Goal: Task Accomplishment & Management: Manage account settings

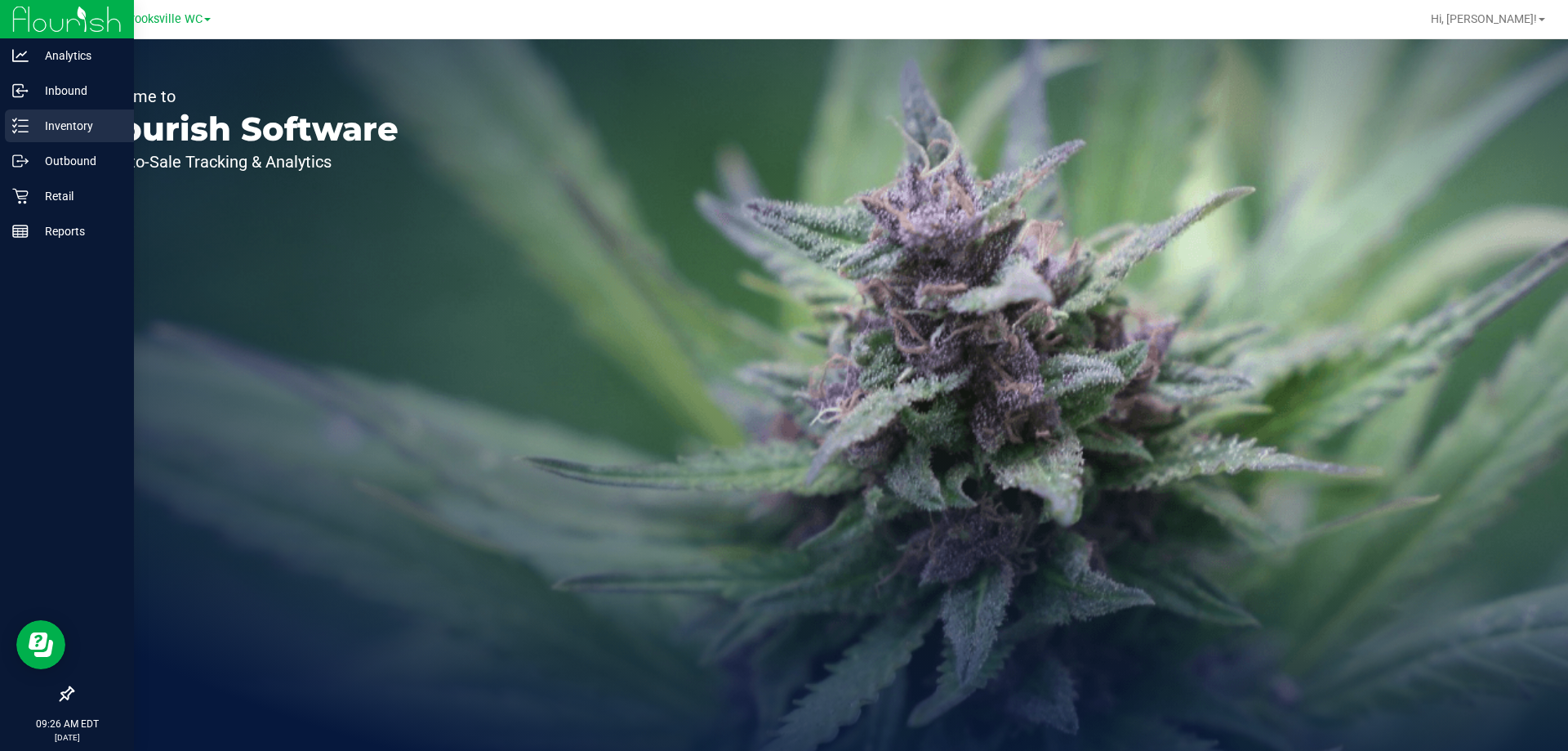
click at [56, 121] on p "Inventory" at bounding box center [77, 126] width 98 height 19
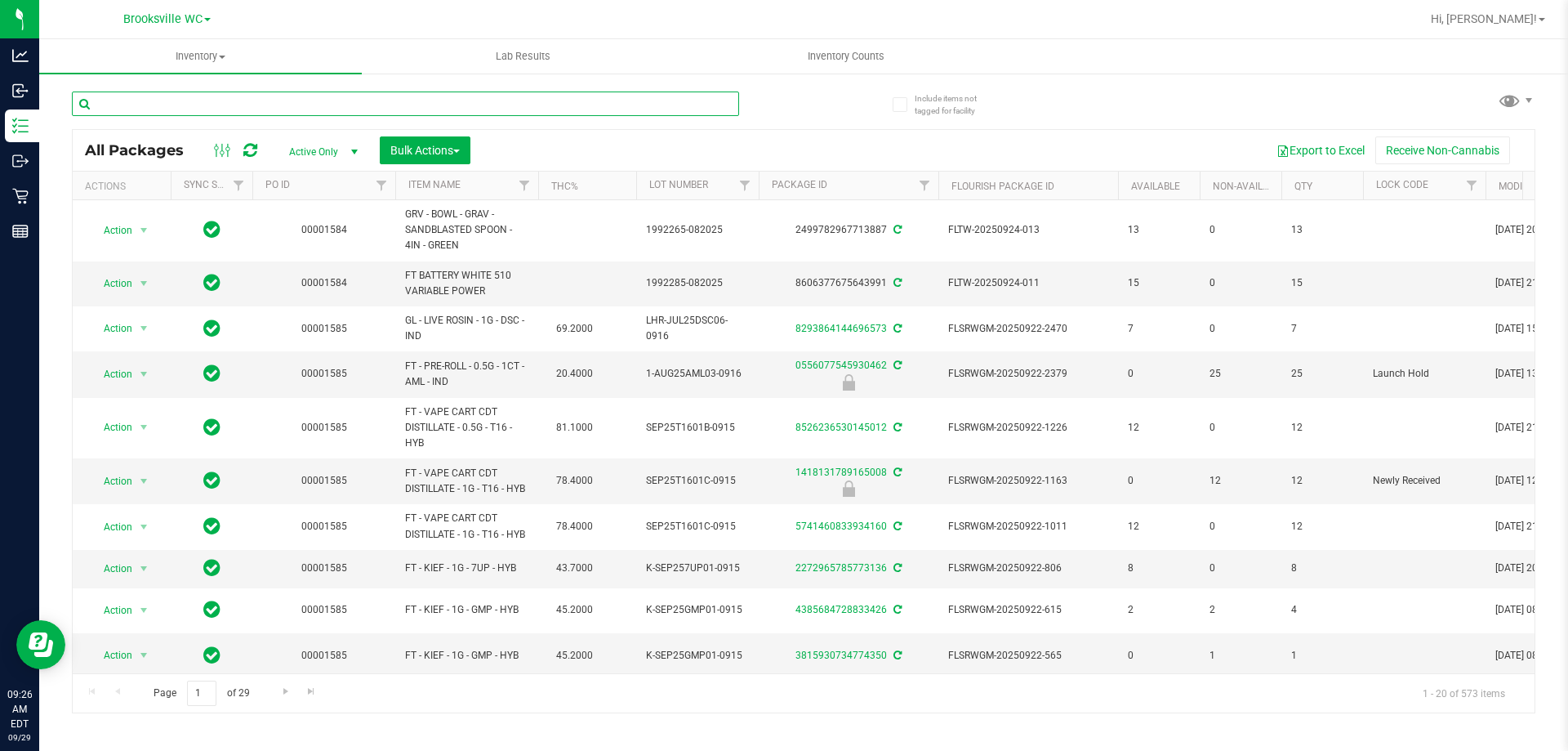
click at [301, 104] on input "text" at bounding box center [405, 104] width 667 height 24
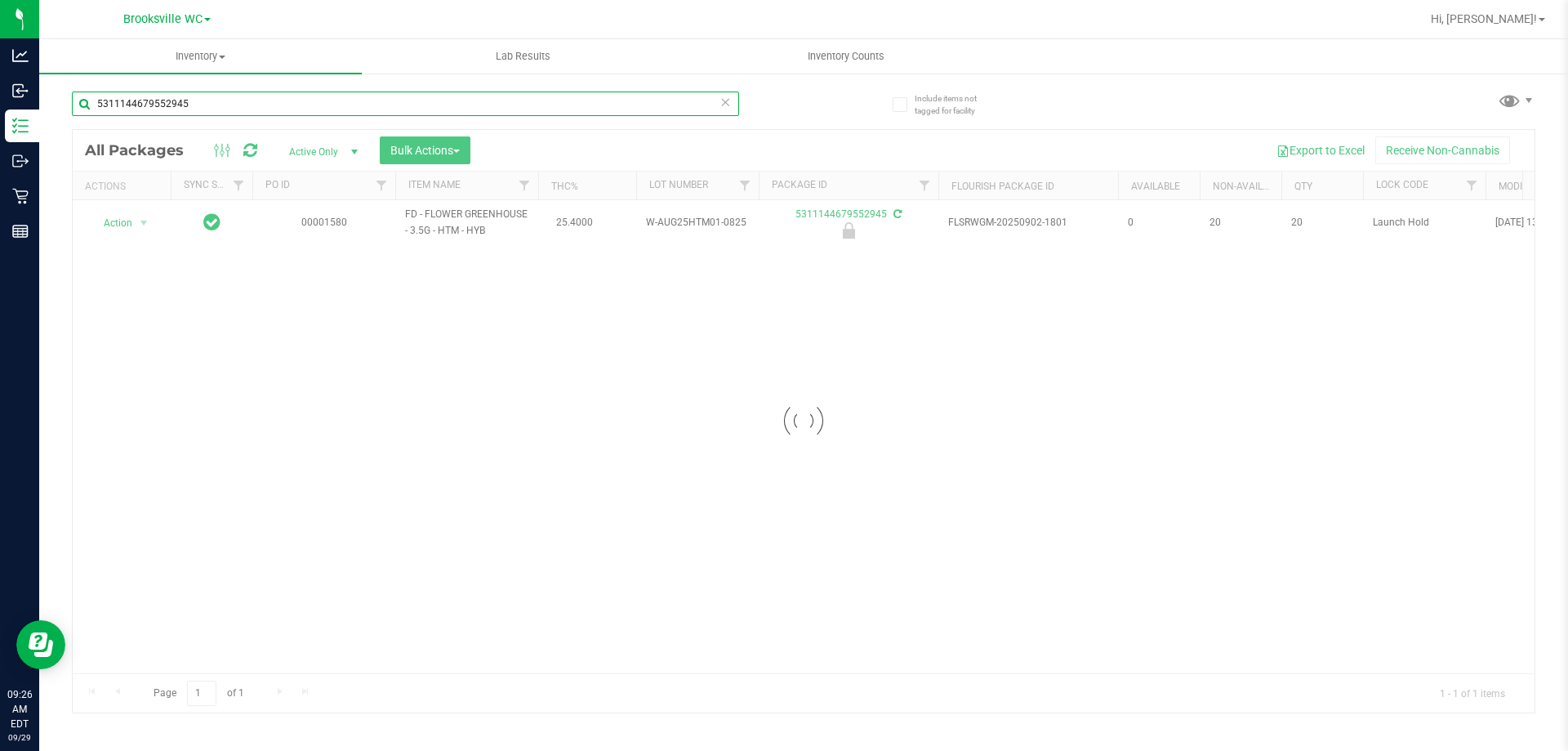
type input "5311144679552945"
click at [129, 224] on div at bounding box center [803, 421] width 1462 height 583
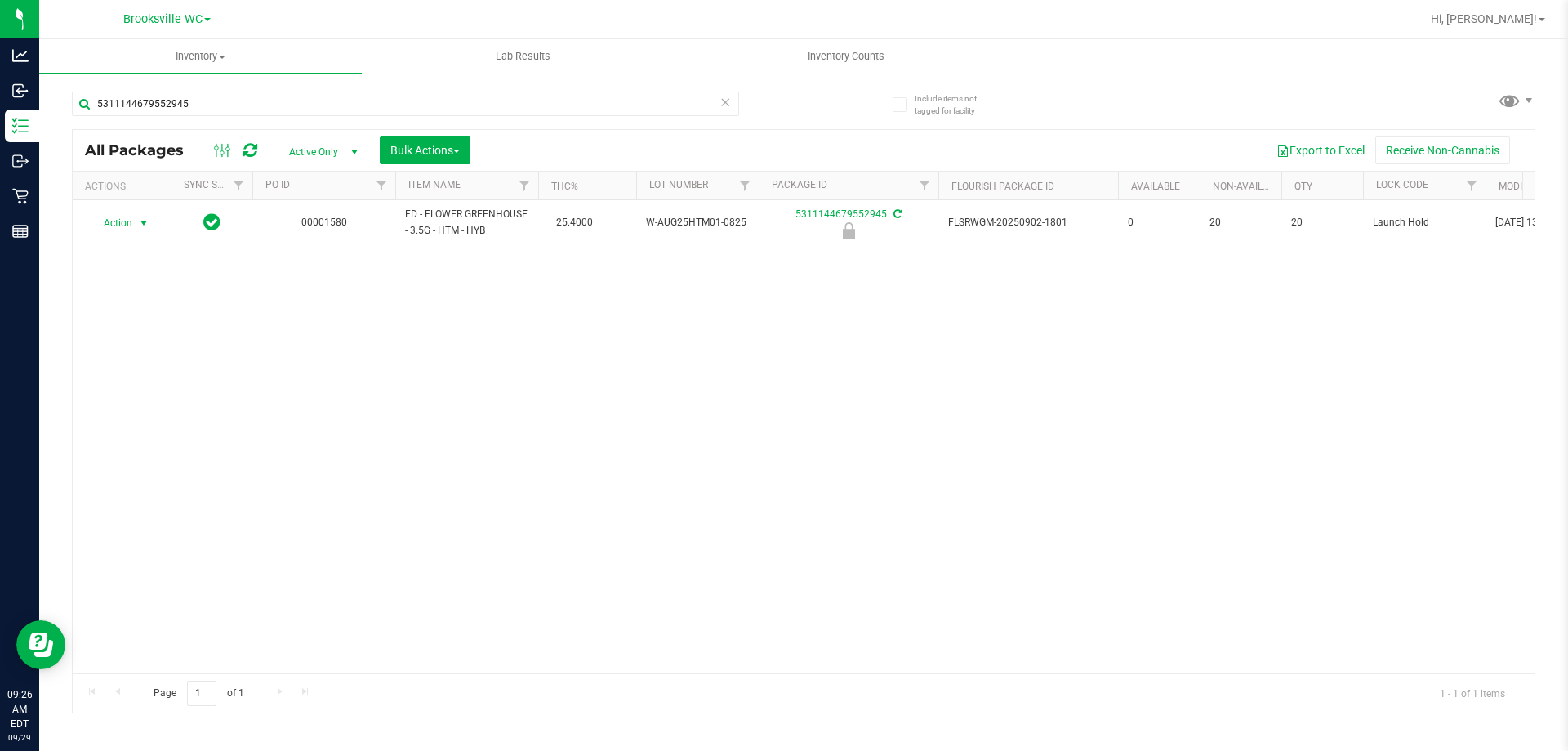
drag, startPoint x: 122, startPoint y: 222, endPoint x: 130, endPoint y: 265, distance: 43.7
click at [123, 222] on span "Action" at bounding box center [111, 224] width 44 height 23
click at [123, 405] on li "Unlock package" at bounding box center [142, 416] width 104 height 24
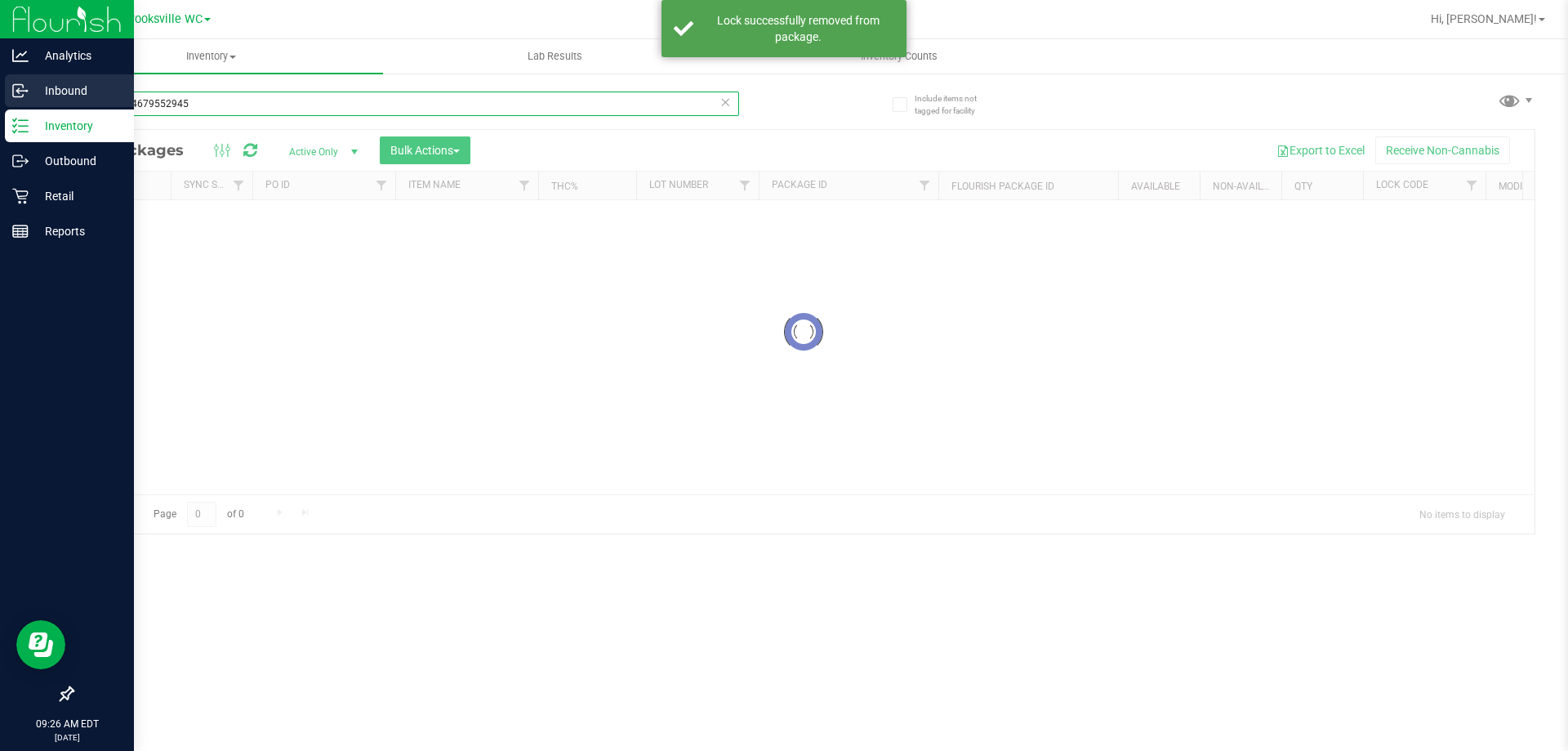
drag, startPoint x: 214, startPoint y: 106, endPoint x: 0, endPoint y: 88, distance: 214.8
click at [0, 88] on div "Analytics Inbound Inventory Outbound Retail Reports 09:26 AM EDT [DATE] 09/29 B…" at bounding box center [784, 376] width 1568 height 751
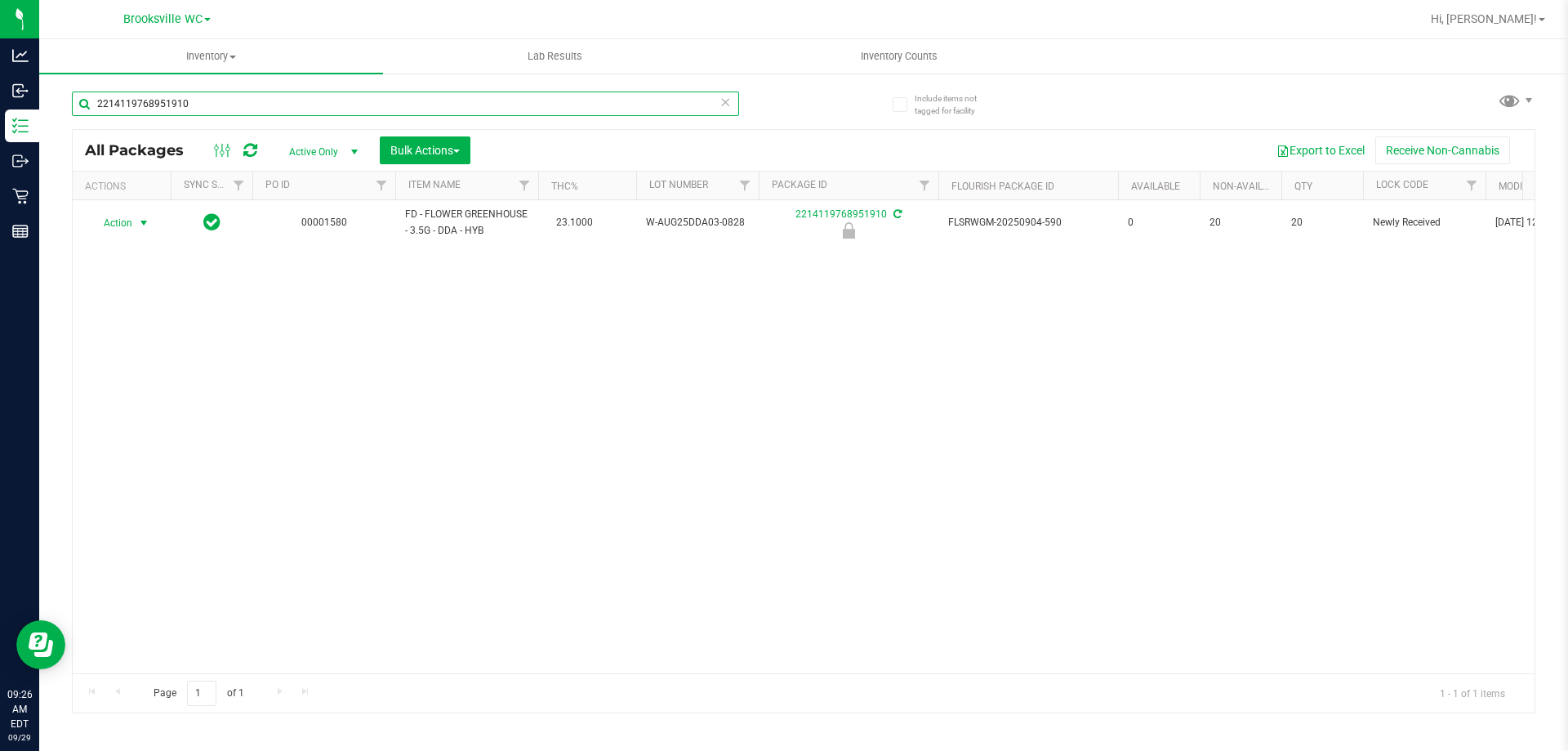
type input "2214119768951910"
click at [129, 228] on span "Action" at bounding box center [111, 224] width 44 height 23
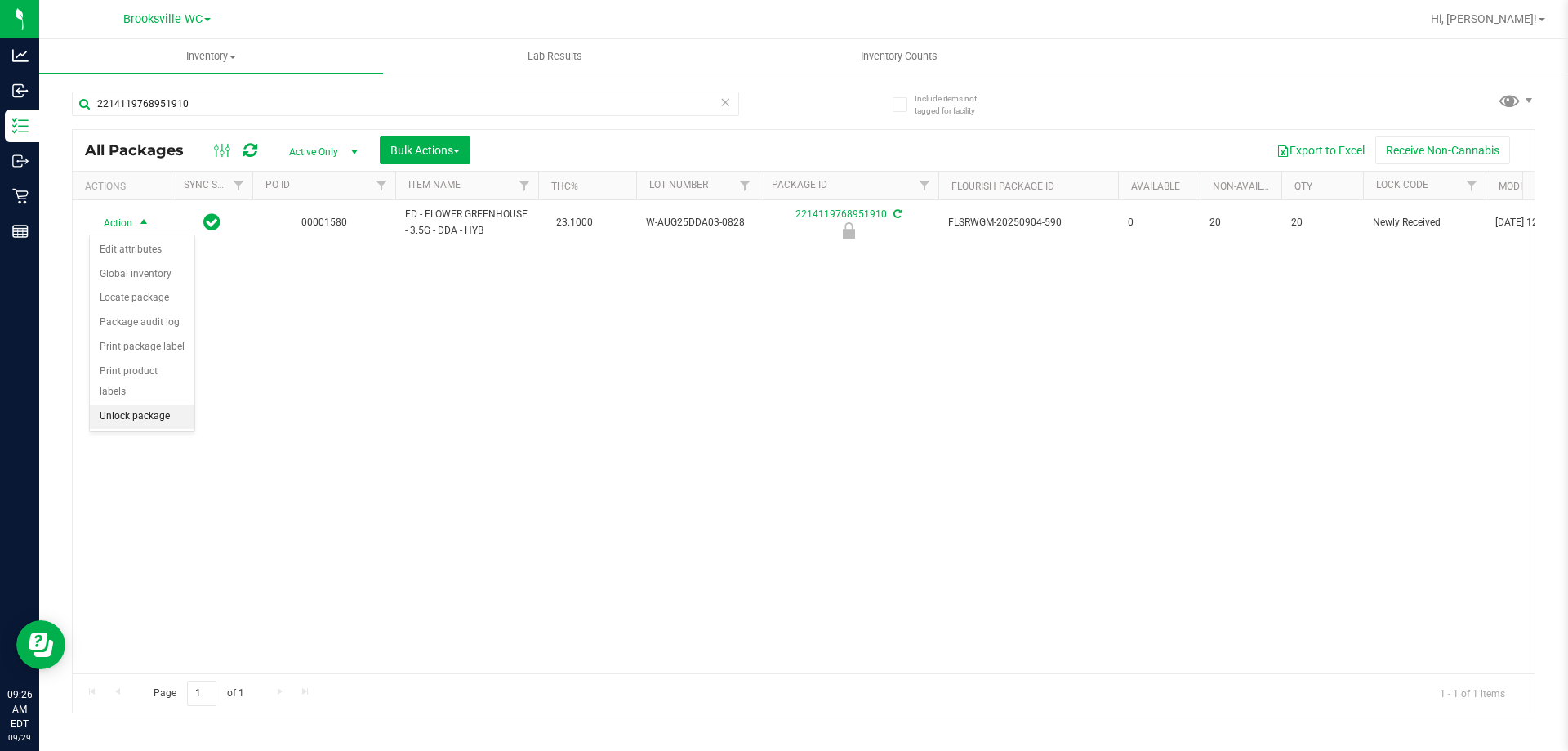
click at [140, 405] on li "Unlock package" at bounding box center [142, 416] width 104 height 24
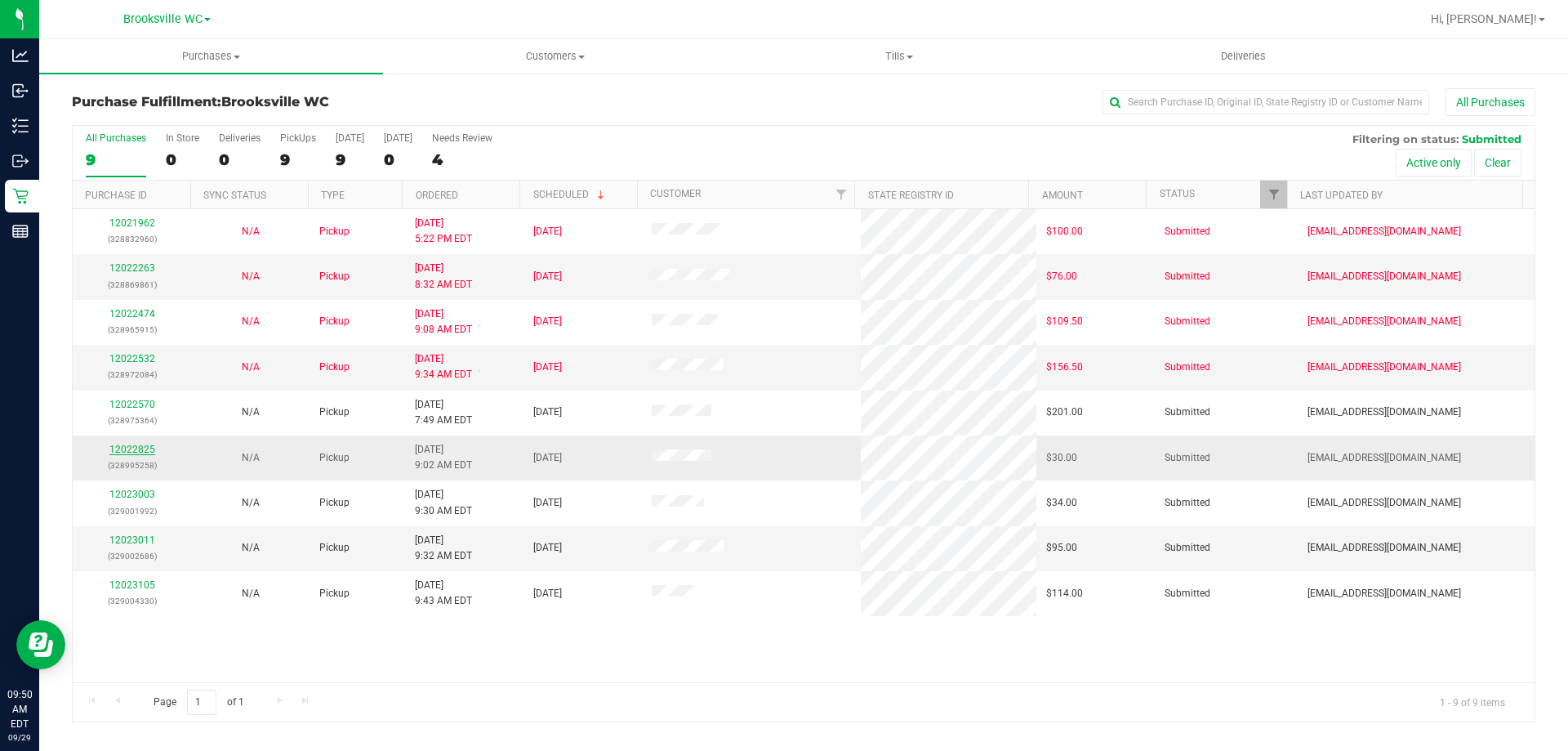
click at [119, 448] on link "12022825" at bounding box center [132, 449] width 45 height 12
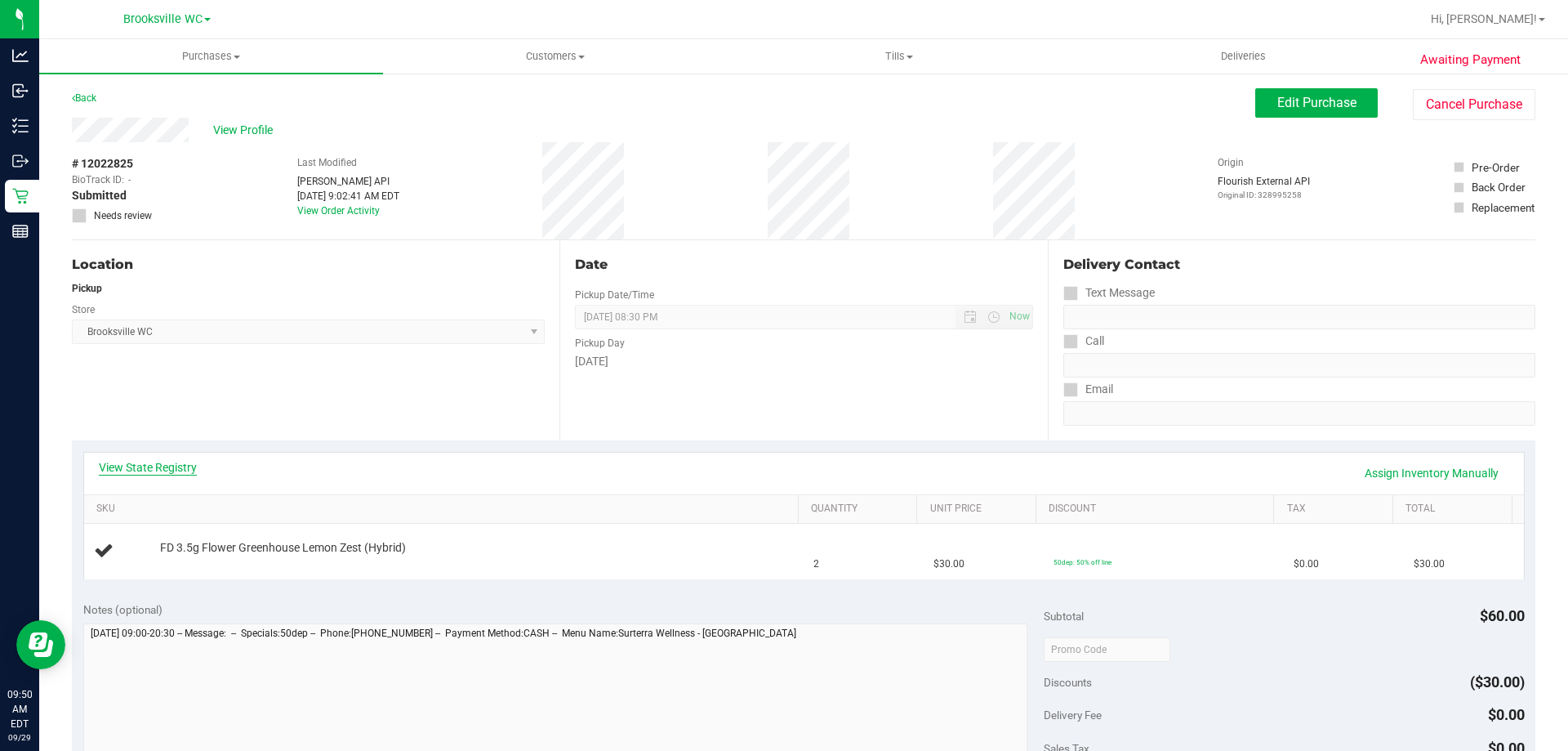
click at [181, 475] on link "View State Registry" at bounding box center [147, 466] width 98 height 16
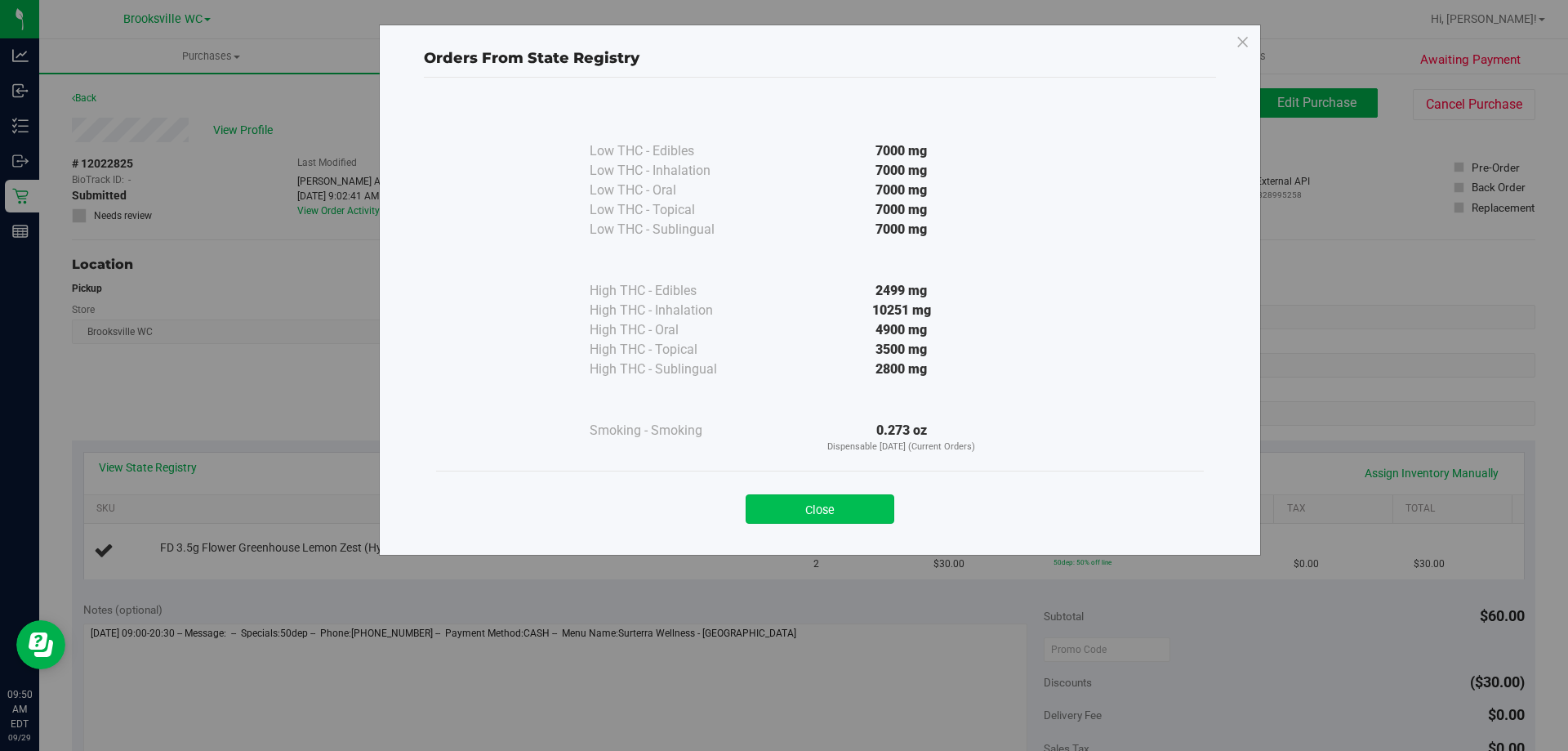
click at [814, 497] on button "Close" at bounding box center [820, 509] width 149 height 29
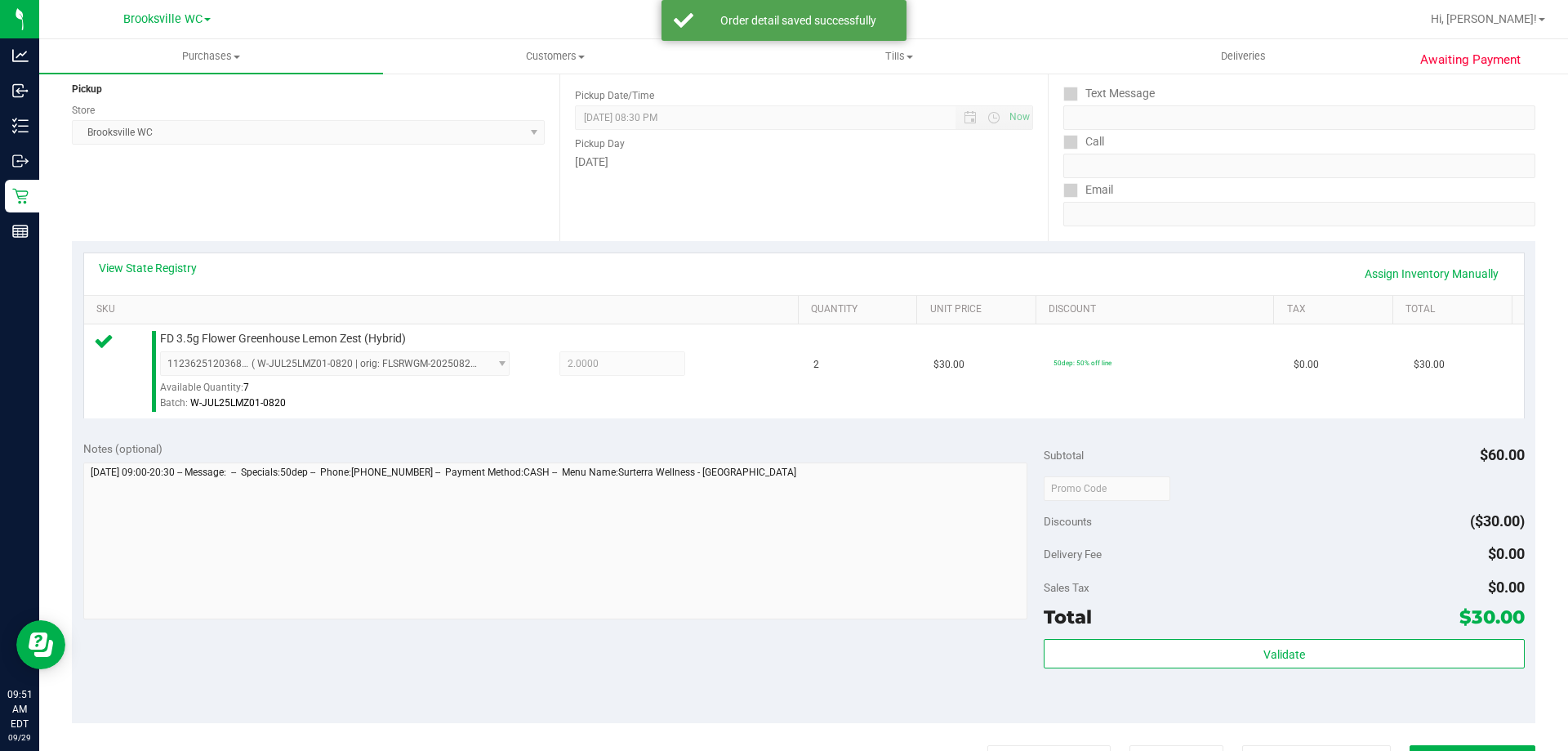
scroll to position [327, 0]
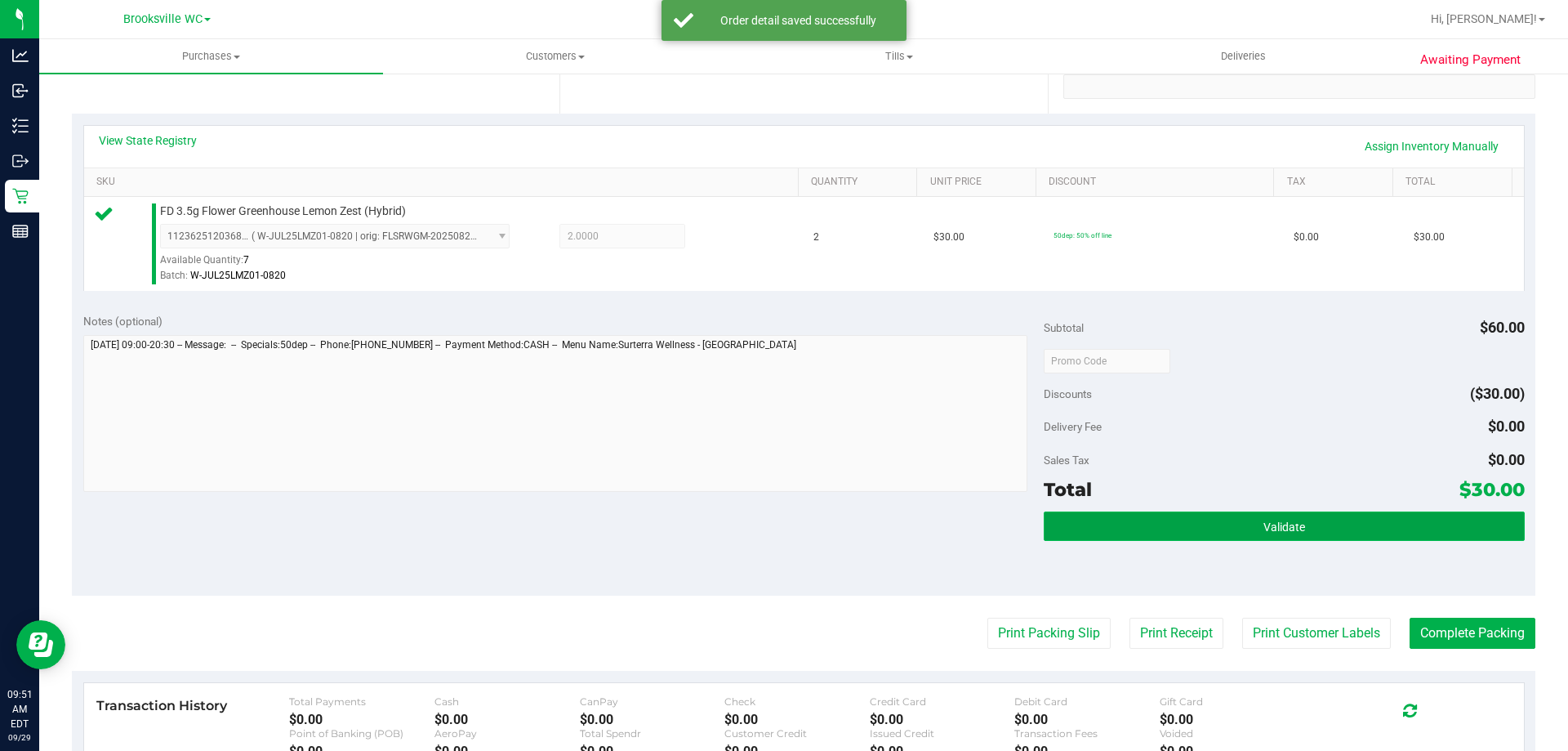
click at [1169, 538] on button "Validate" at bounding box center [1284, 526] width 480 height 29
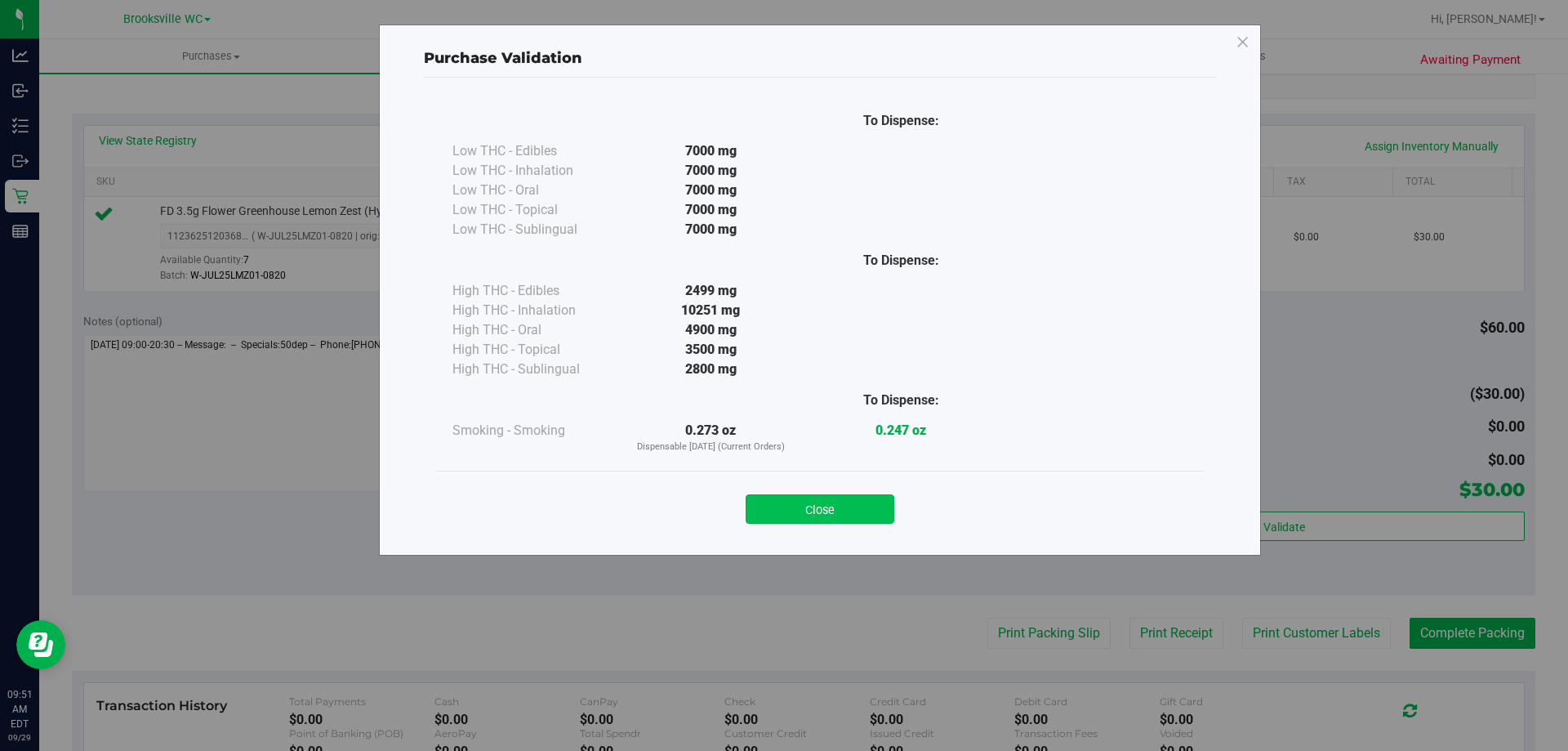
click at [806, 501] on button "Close" at bounding box center [820, 509] width 149 height 29
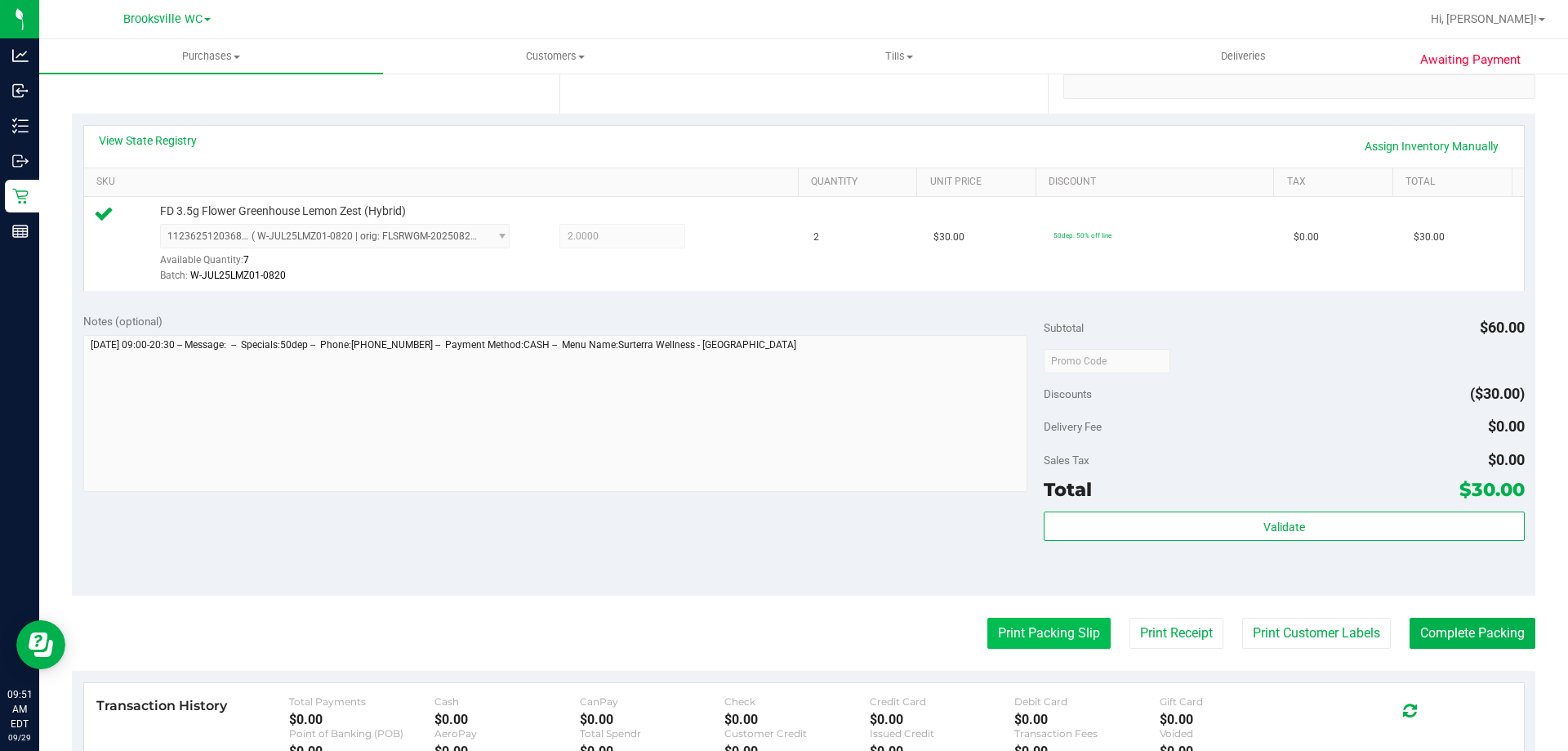
click at [1008, 627] on button "Print Packing Slip" at bounding box center [1049, 633] width 123 height 31
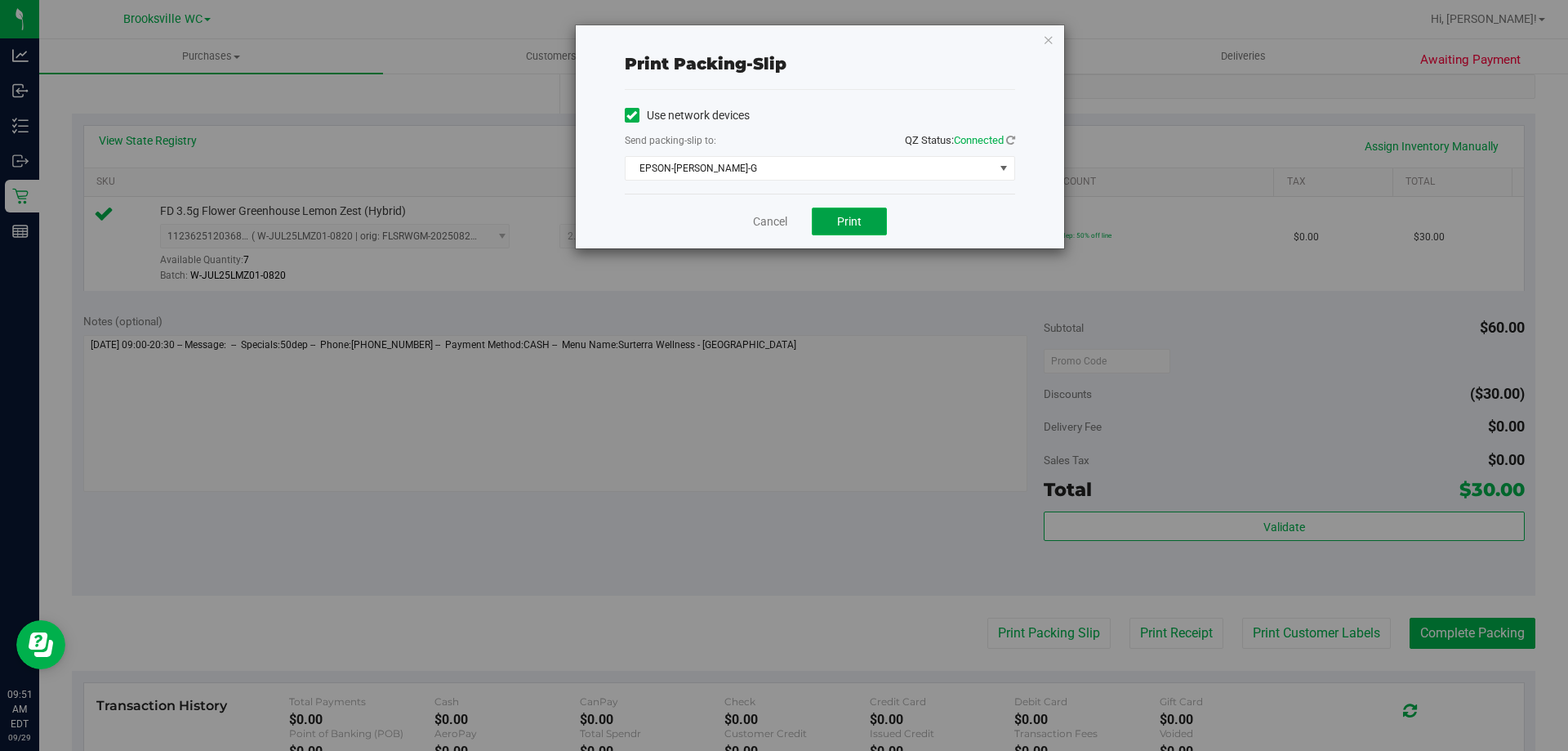
click at [843, 225] on span "Print" at bounding box center [848, 222] width 24 height 14
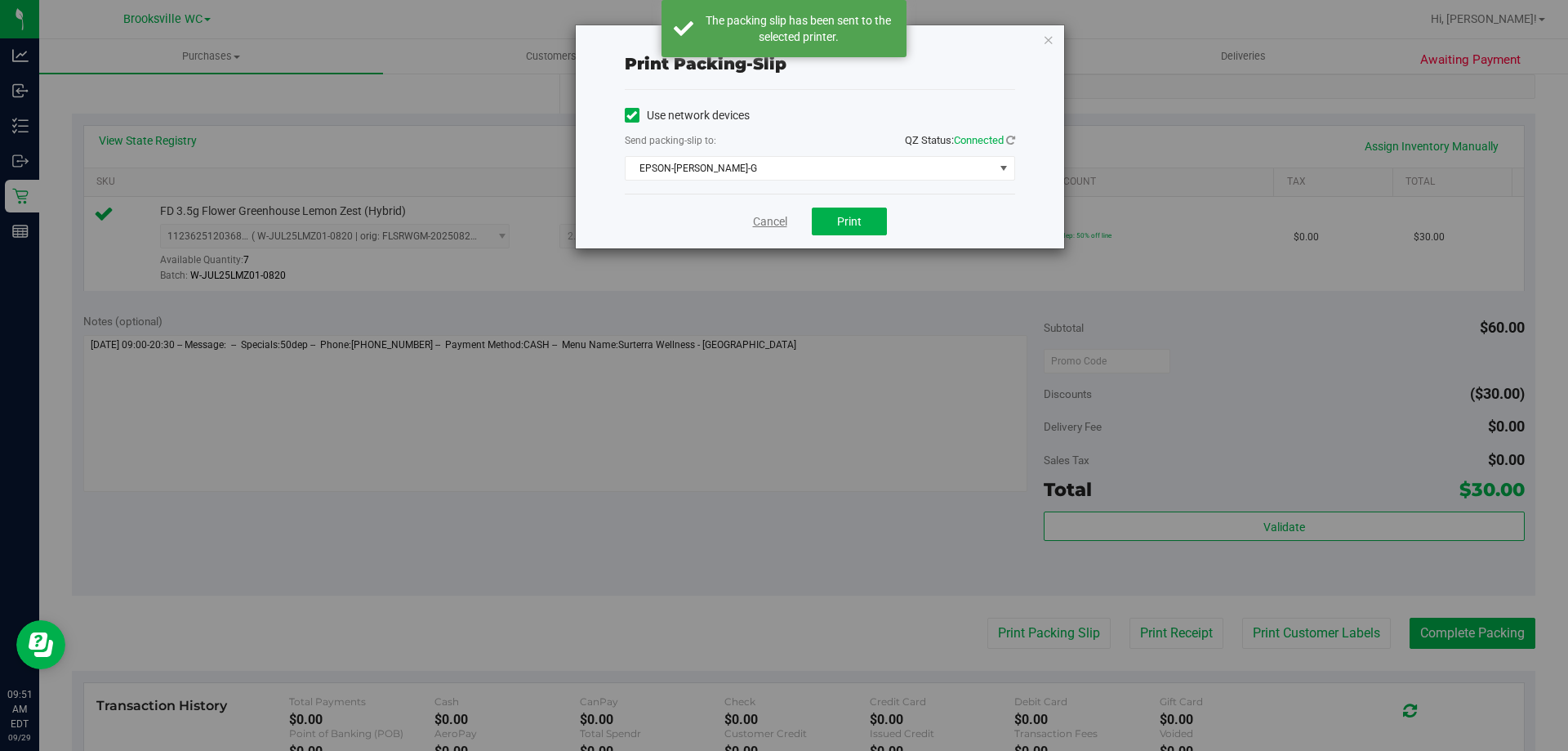
click at [773, 225] on link "Cancel" at bounding box center [769, 222] width 34 height 17
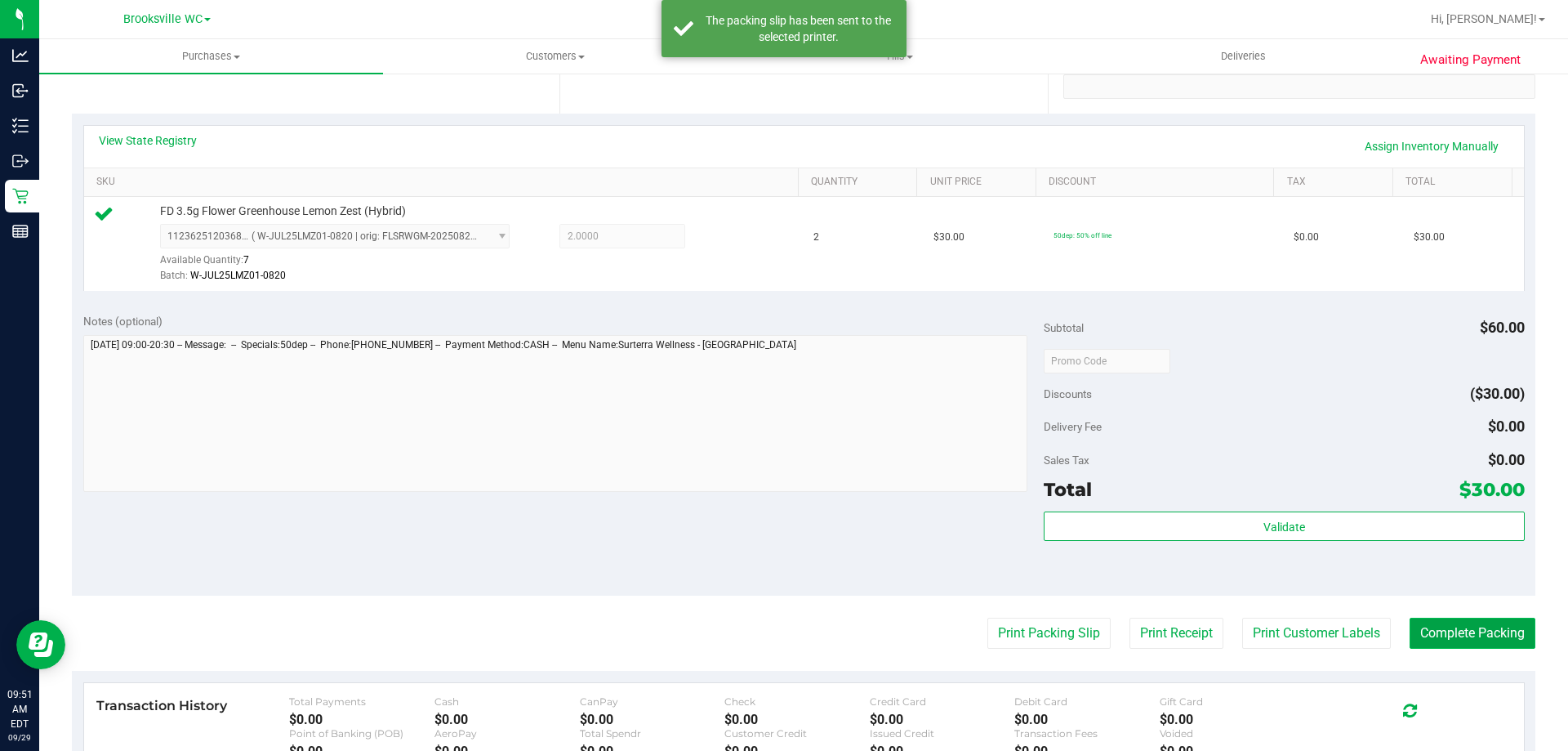
click at [1472, 637] on button "Complete Packing" at bounding box center [1472, 633] width 126 height 31
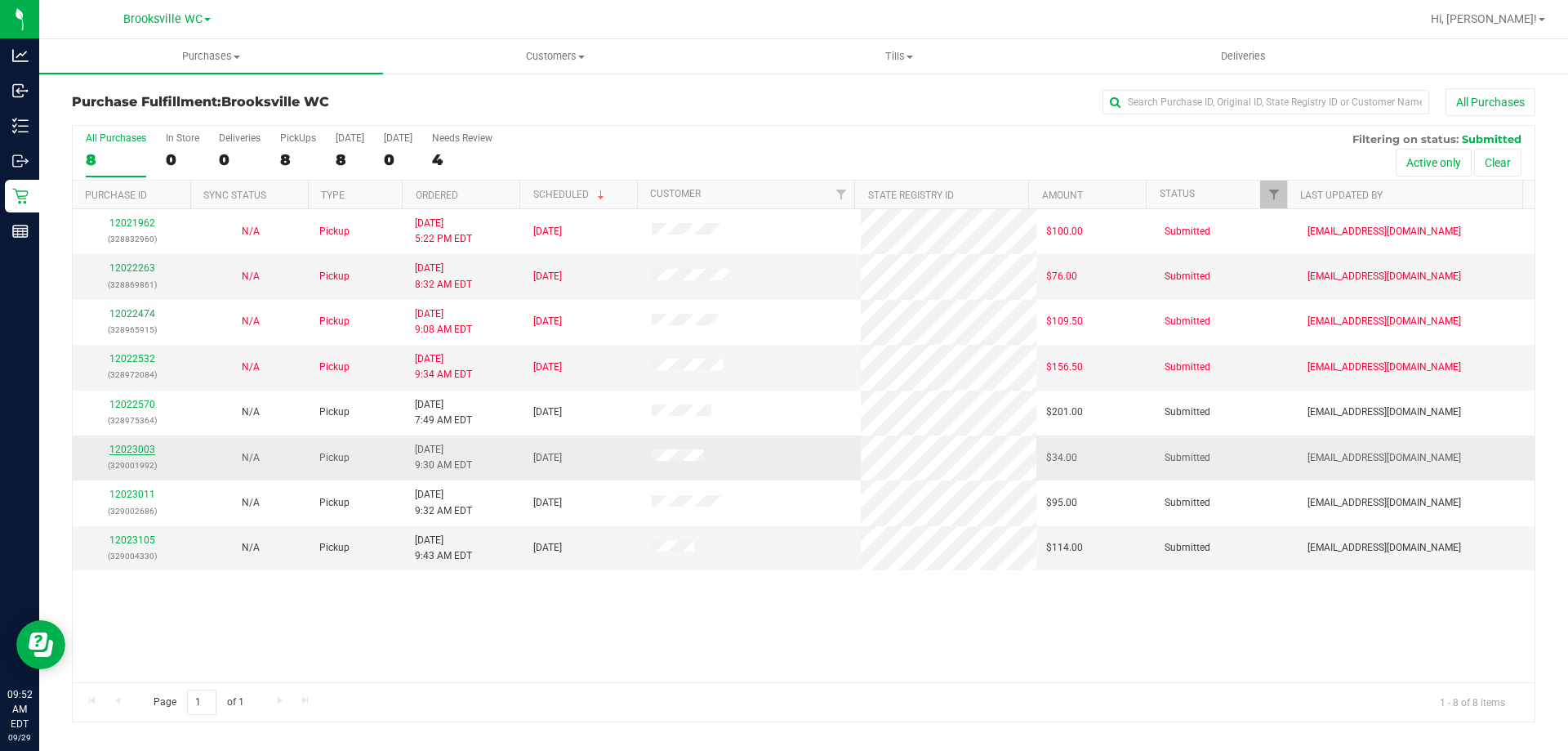
click at [135, 447] on link "12023003" at bounding box center [132, 449] width 45 height 12
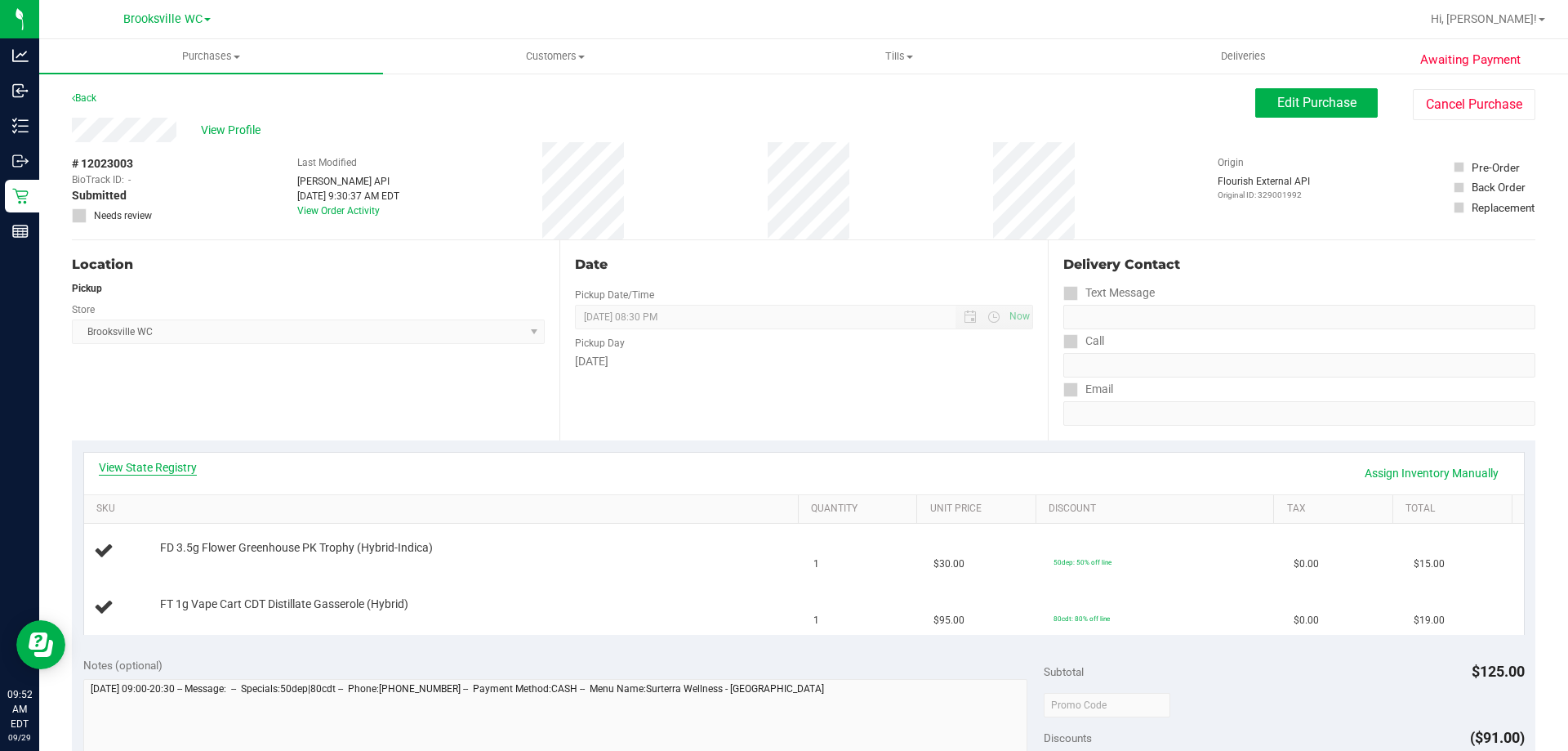
click at [182, 464] on link "View State Registry" at bounding box center [147, 466] width 98 height 16
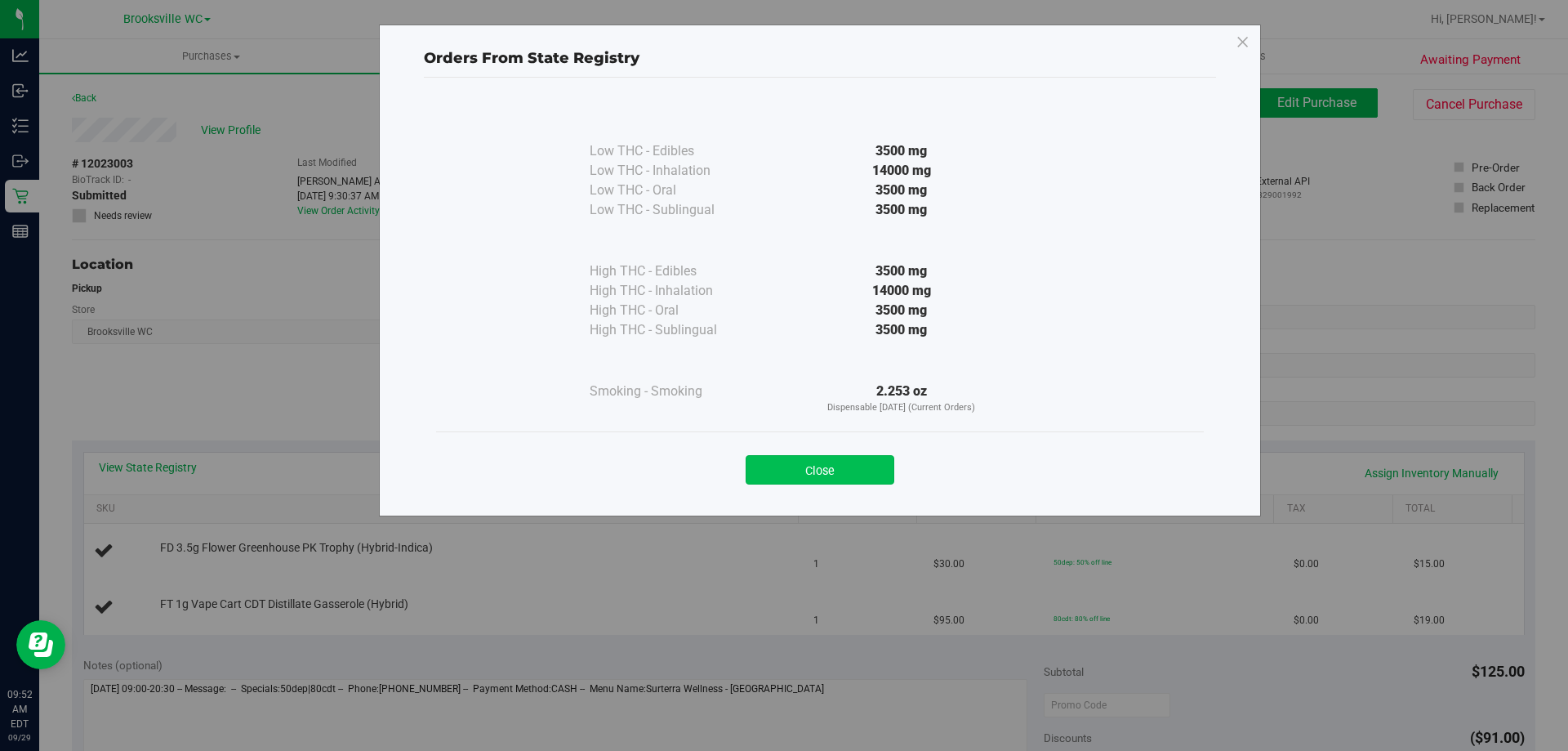
click at [886, 466] on button "Close" at bounding box center [820, 469] width 149 height 29
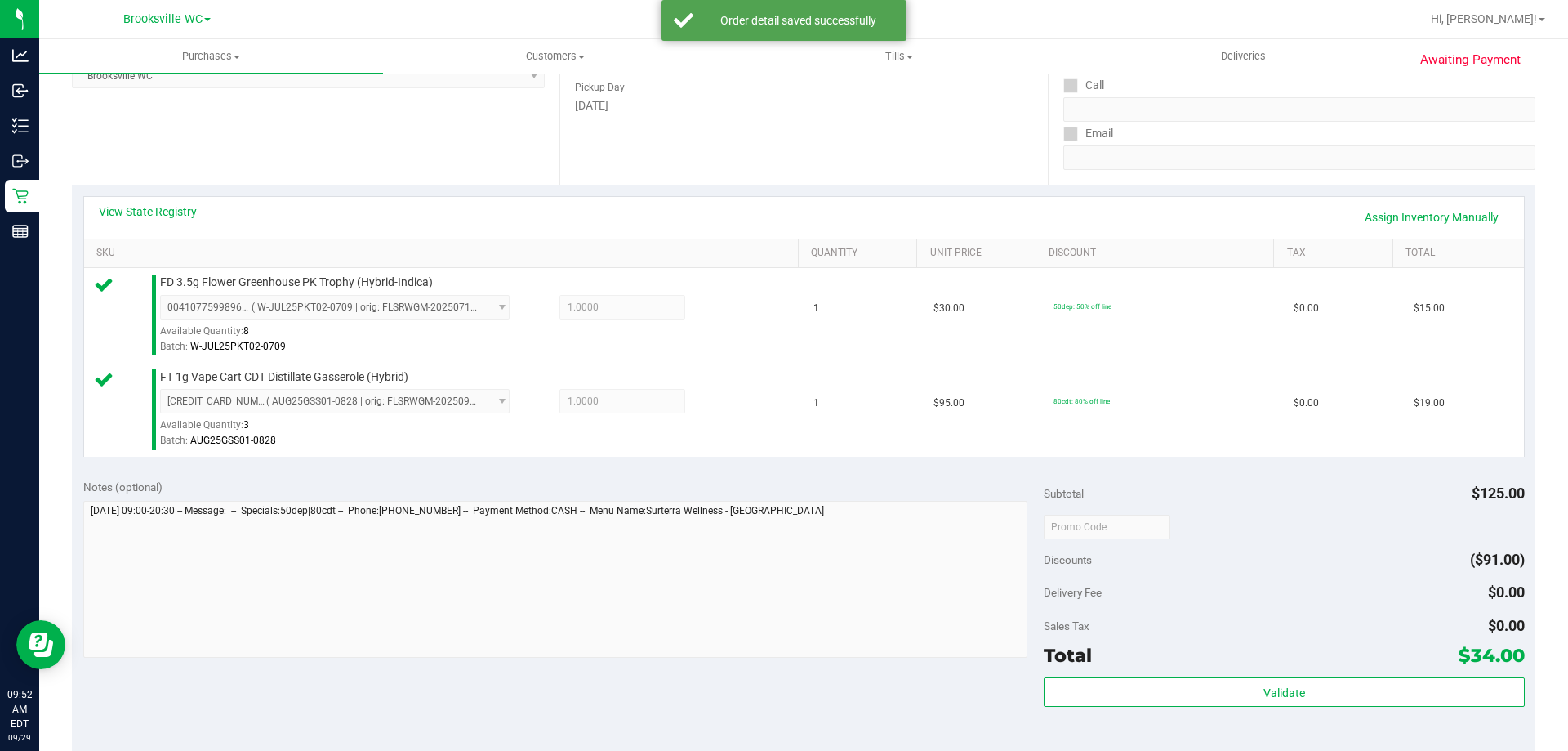
scroll to position [408, 0]
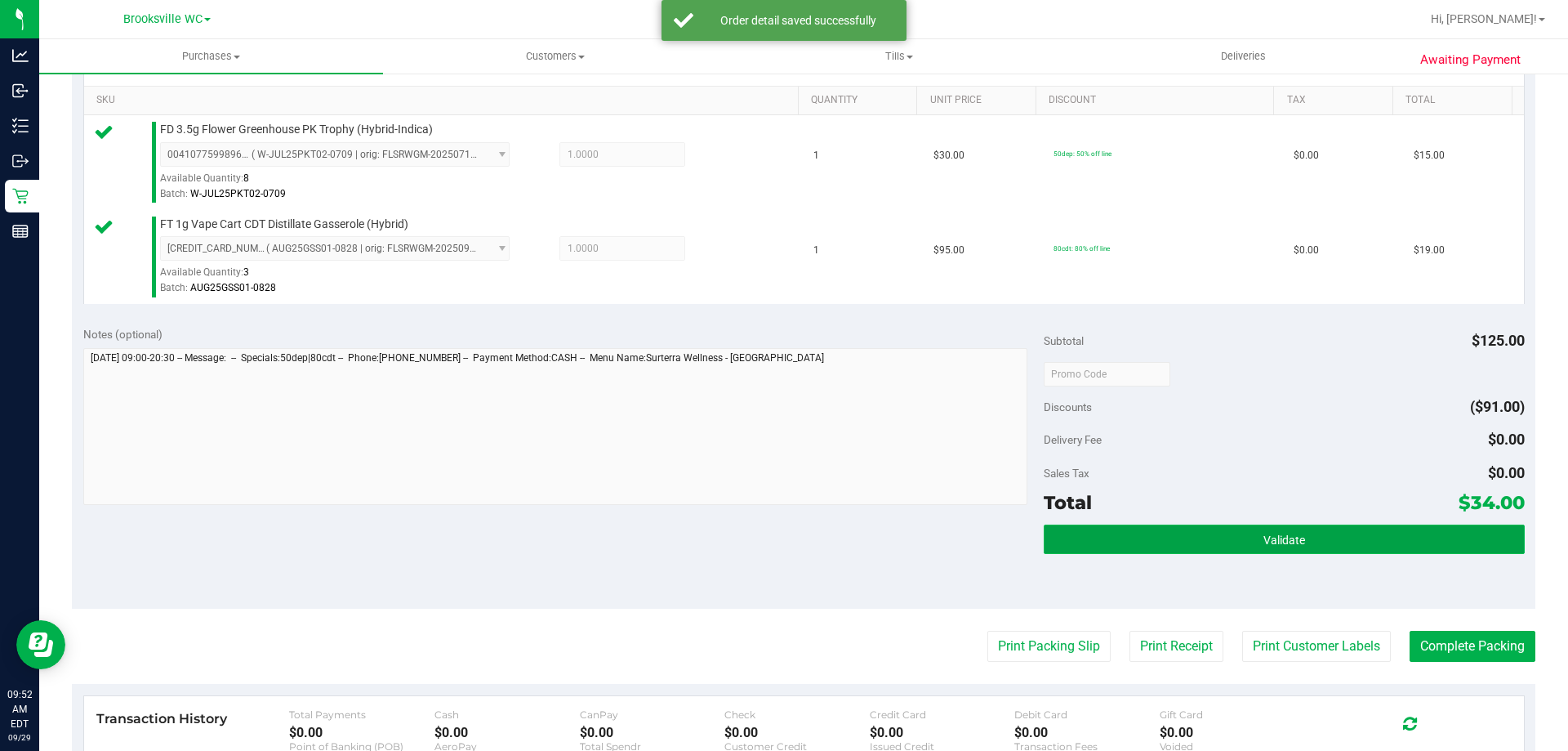
click at [1129, 530] on button "Validate" at bounding box center [1284, 539] width 480 height 29
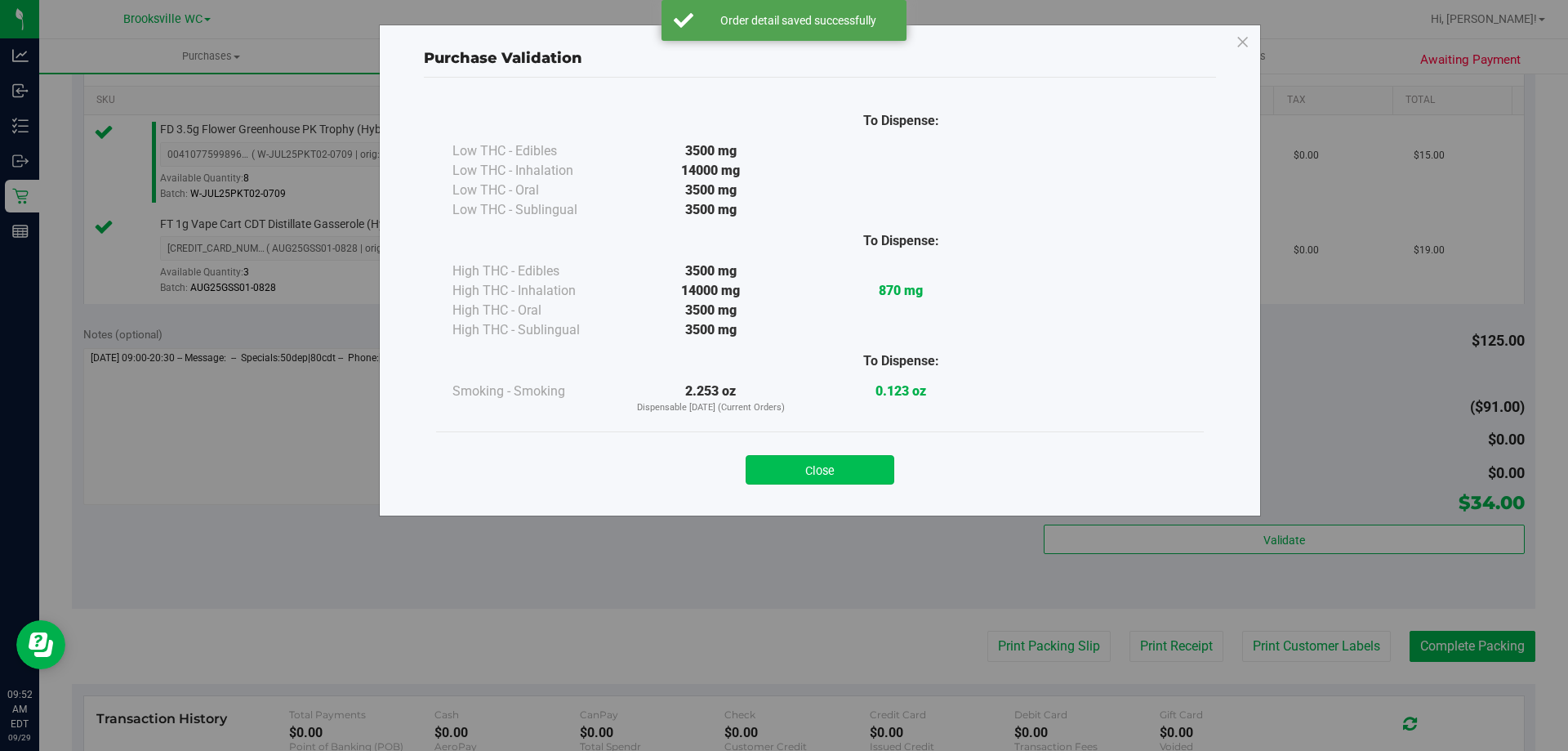
click at [849, 466] on button "Close" at bounding box center [820, 469] width 149 height 29
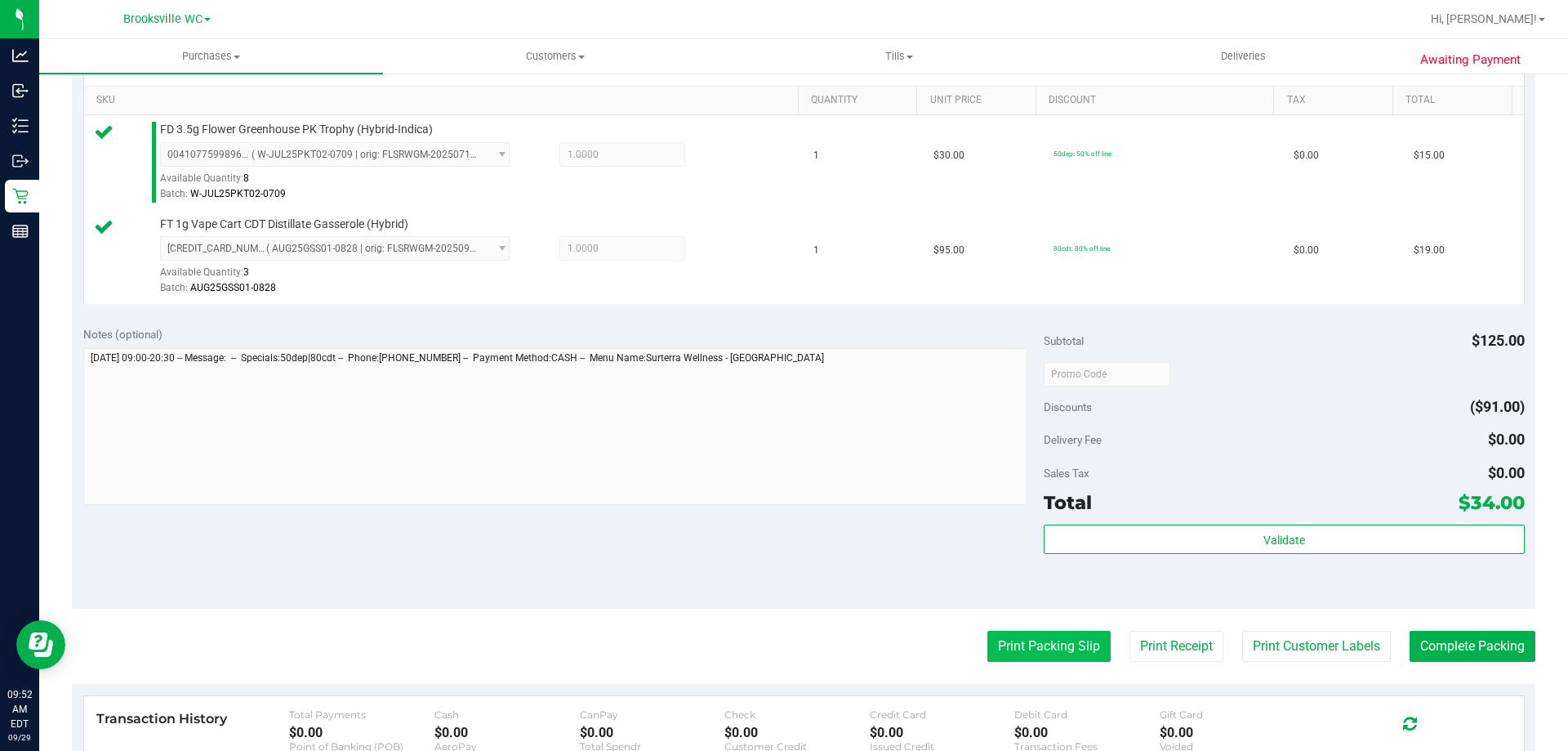
click at [1051, 642] on button "Print Packing Slip" at bounding box center [1049, 646] width 123 height 31
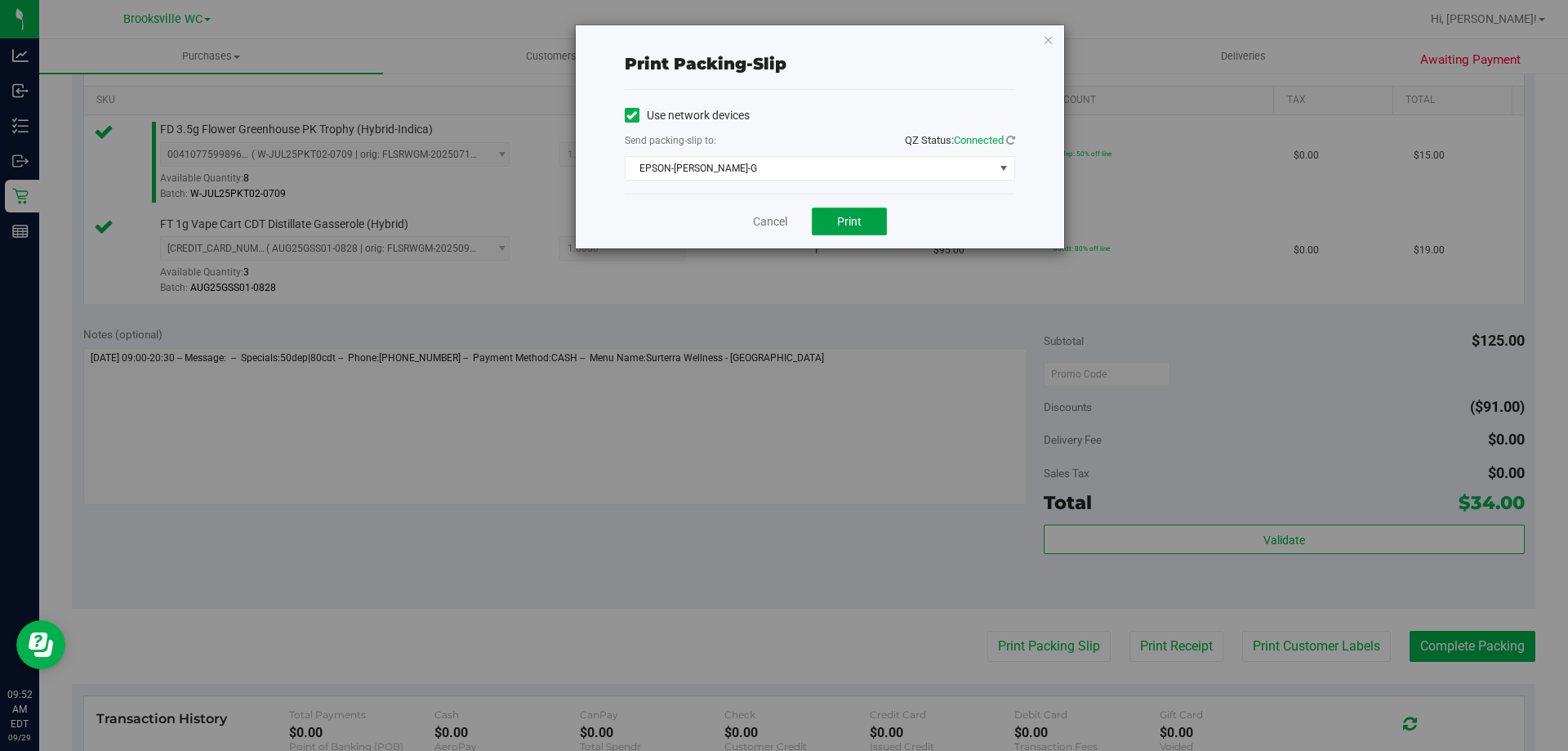
click at [842, 230] on button "Print" at bounding box center [849, 221] width 75 height 28
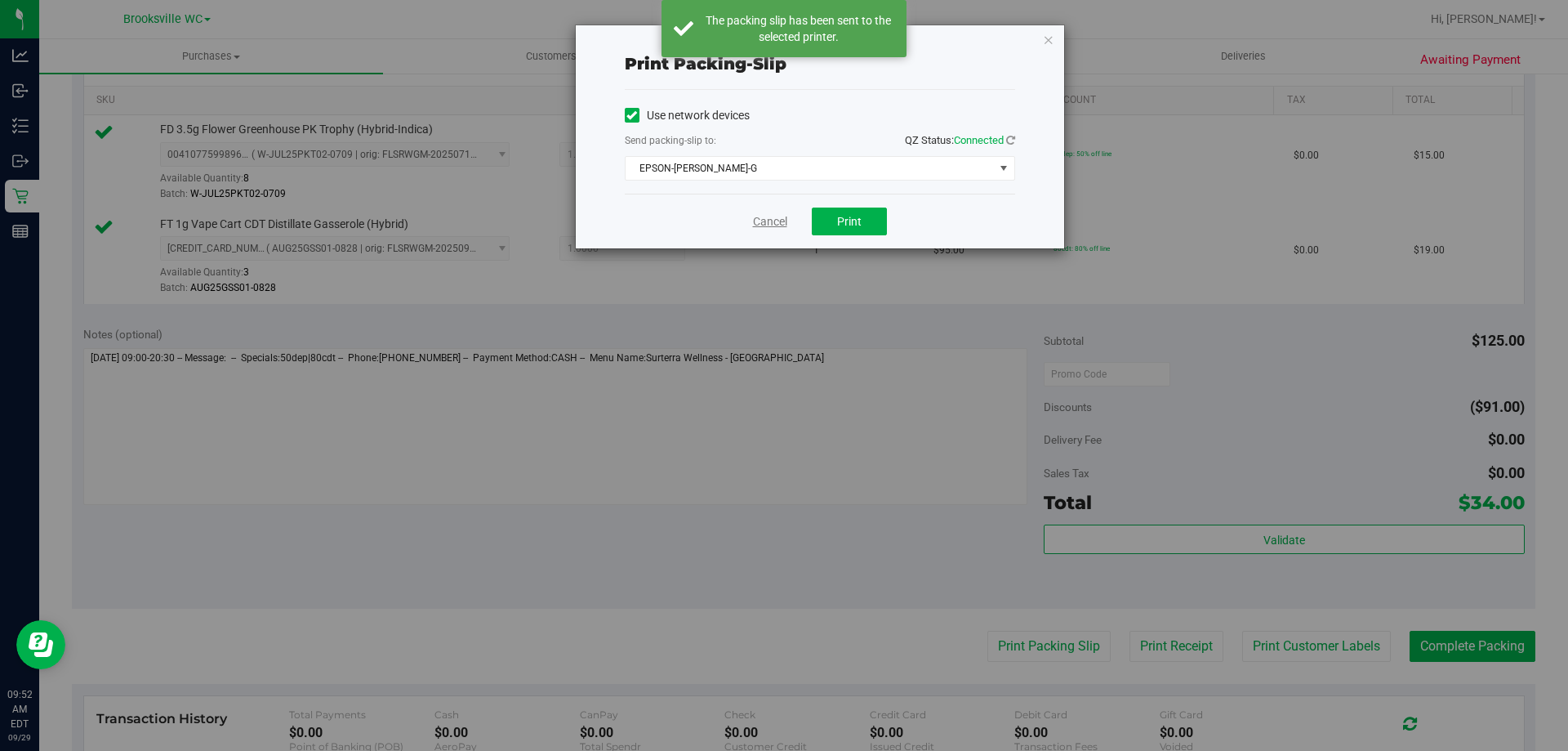
click at [759, 221] on link "Cancel" at bounding box center [769, 222] width 34 height 17
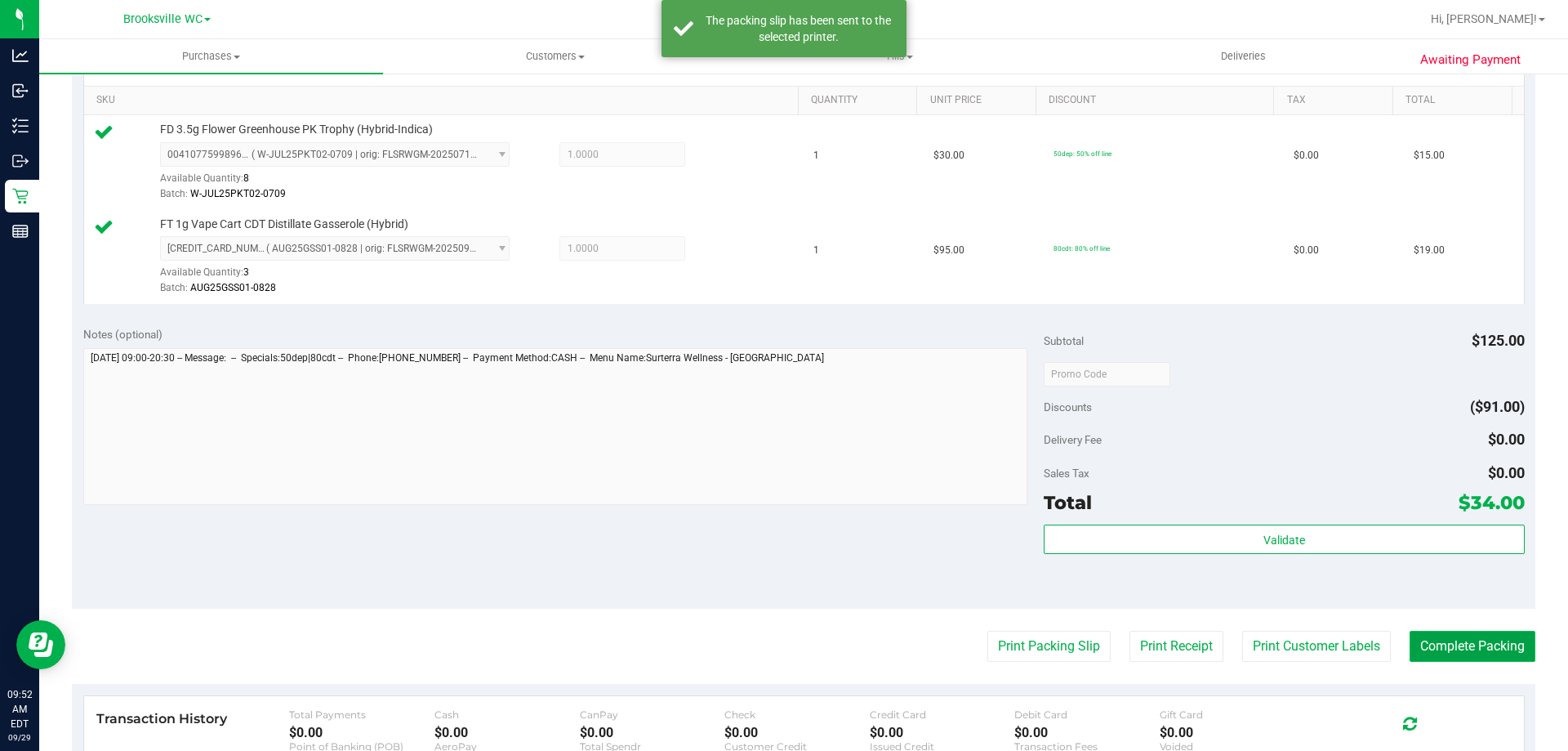
click at [1438, 638] on button "Complete Packing" at bounding box center [1472, 646] width 126 height 31
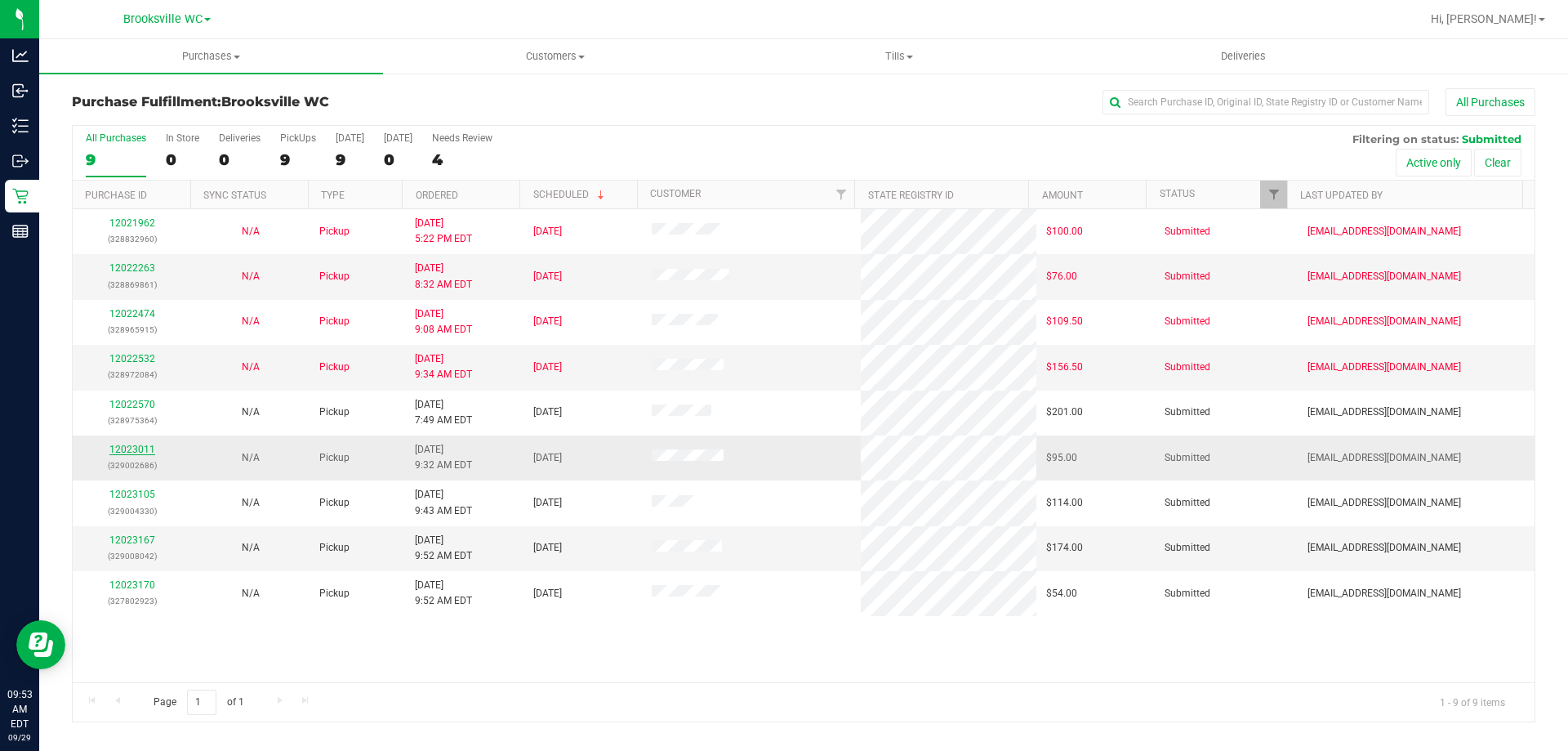
click at [141, 451] on link "12023011" at bounding box center [132, 449] width 45 height 12
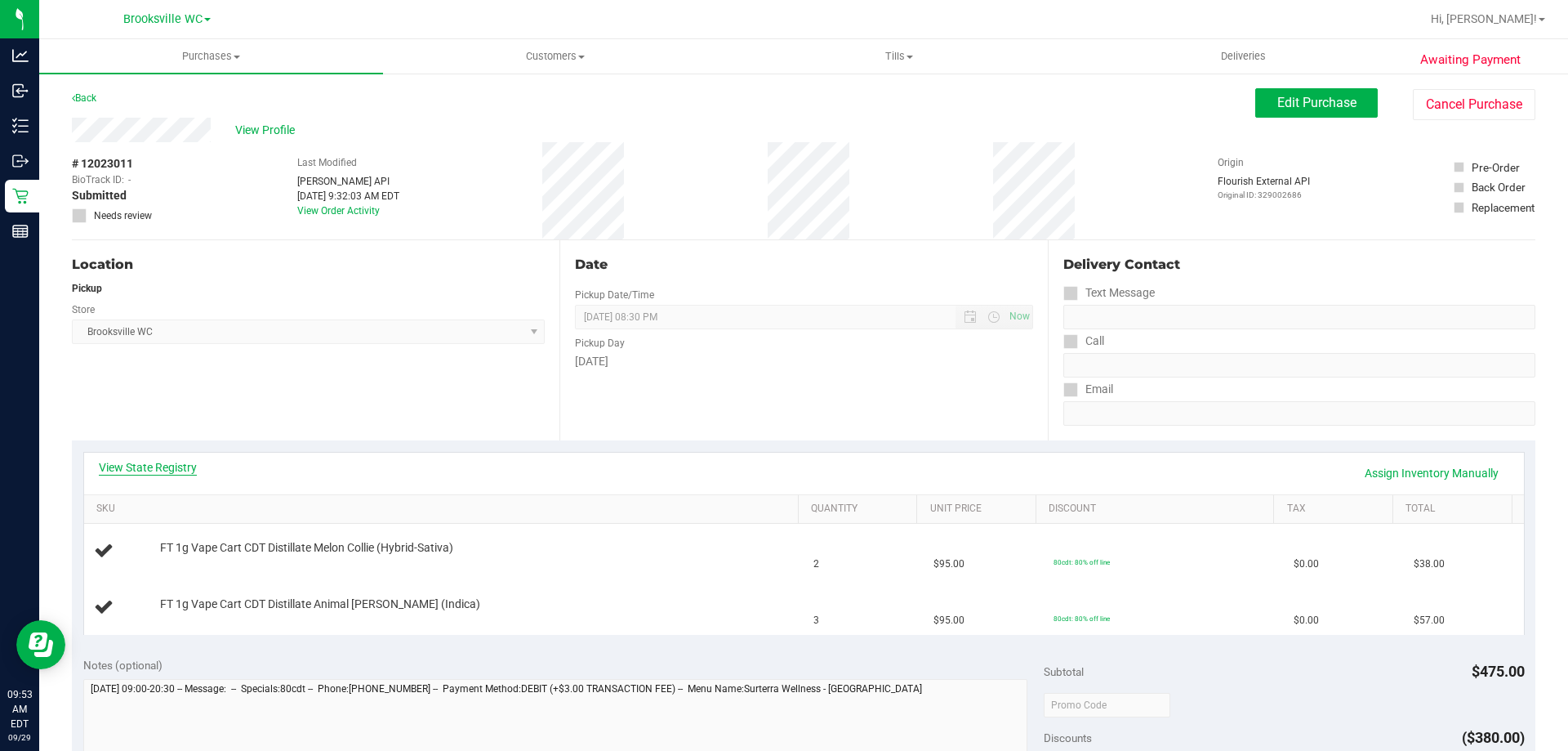
click at [168, 466] on link "View State Registry" at bounding box center [147, 466] width 98 height 16
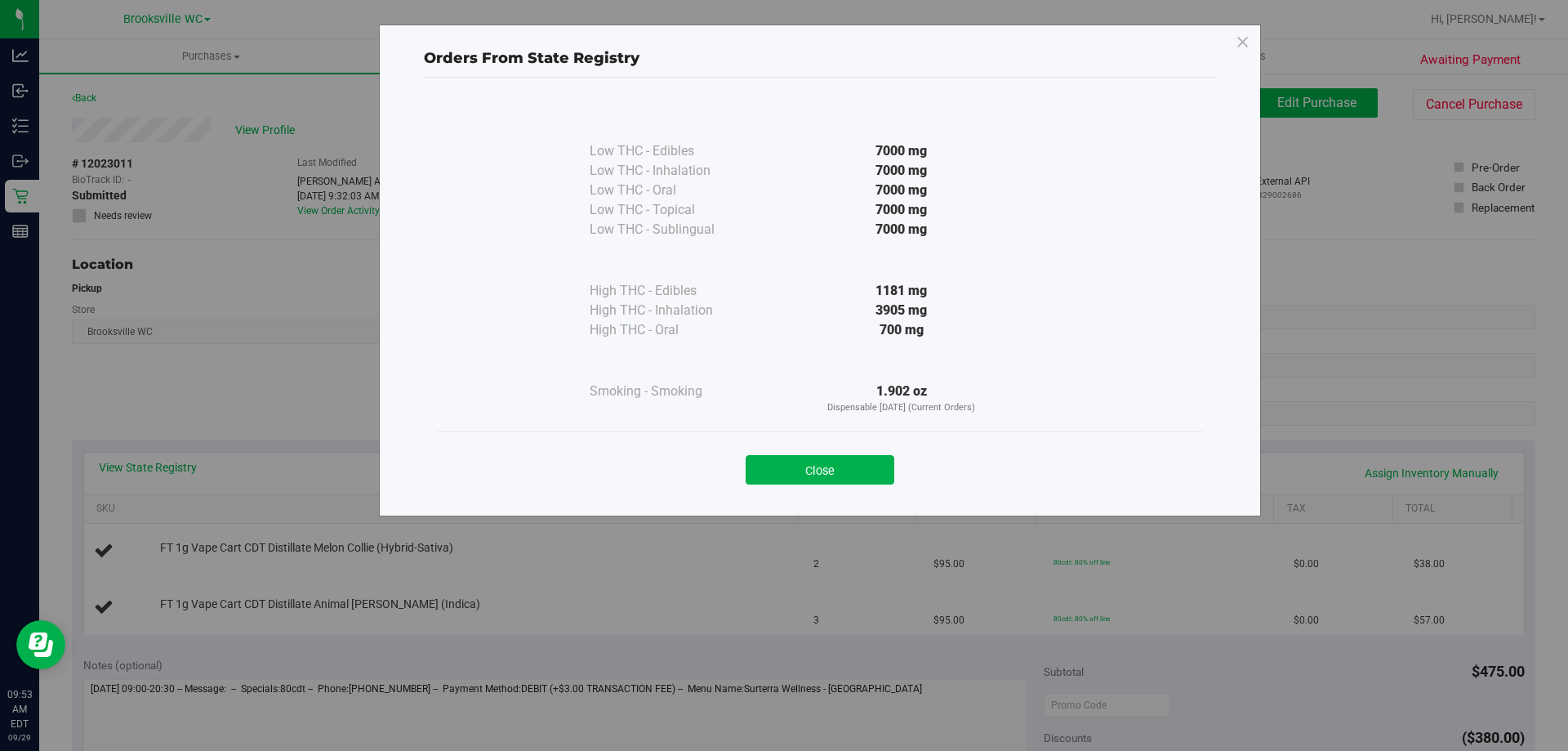
click at [825, 453] on div "Close" at bounding box center [819, 465] width 743 height 41
click at [813, 471] on button "Close" at bounding box center [820, 469] width 149 height 29
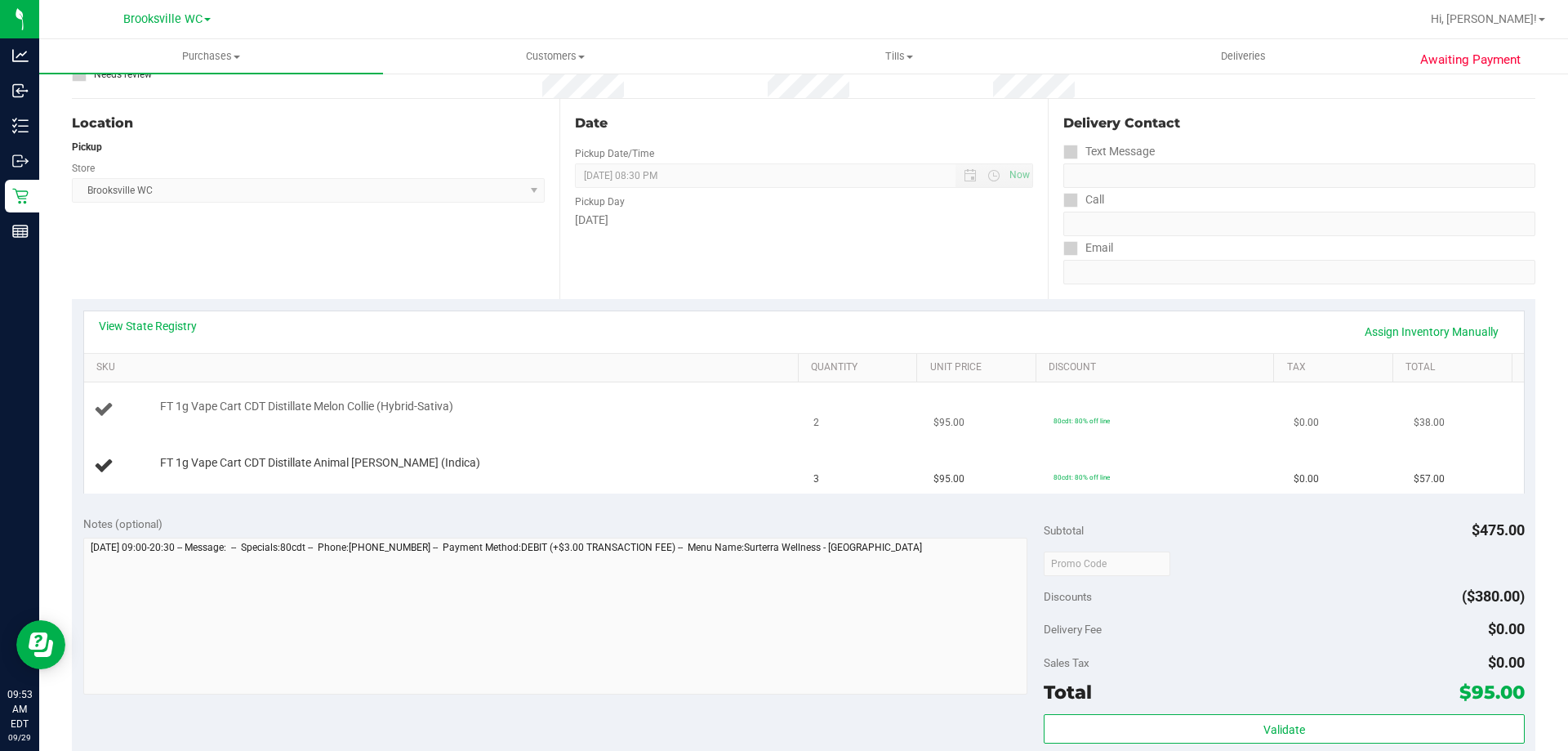
scroll to position [245, 0]
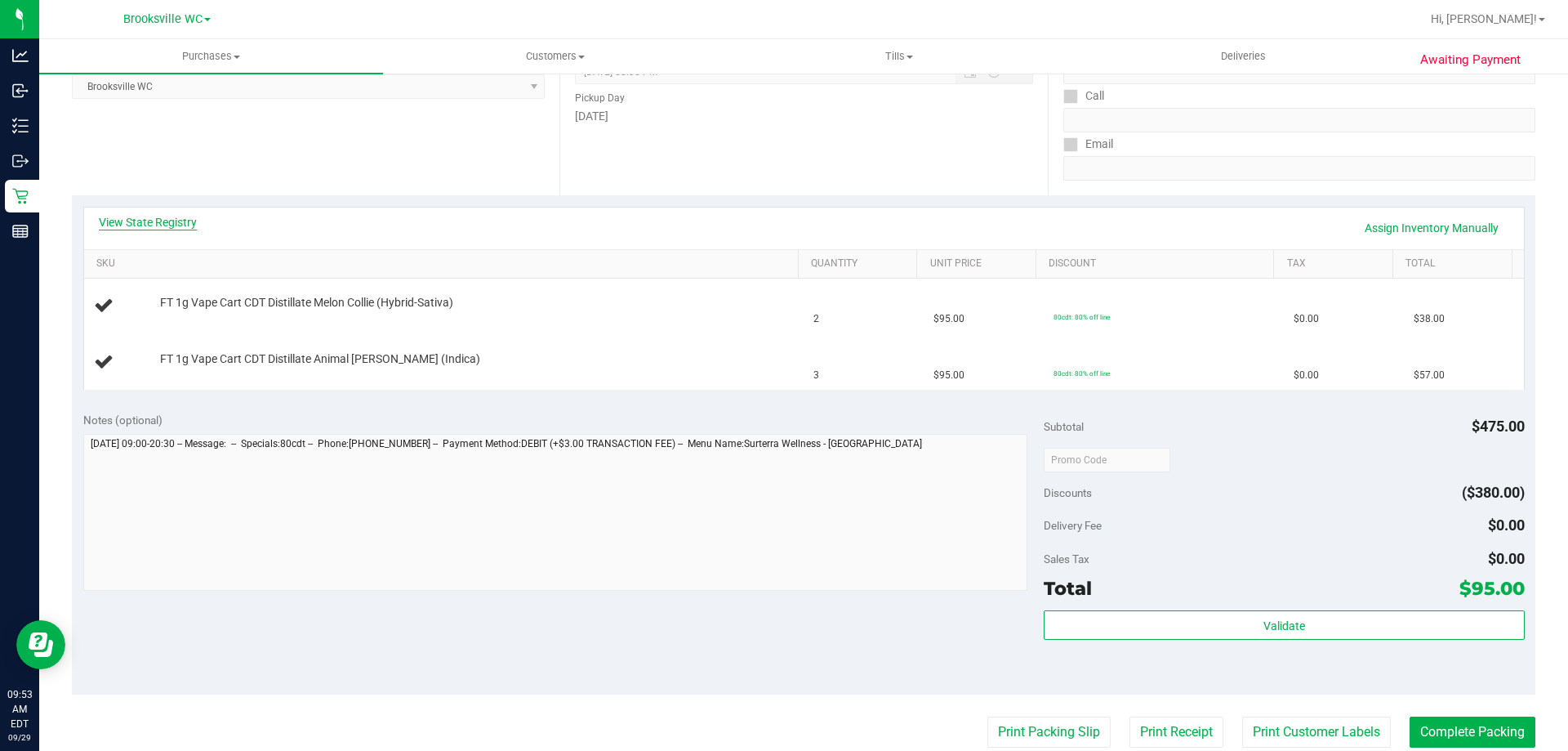
click at [175, 220] on link "View State Registry" at bounding box center [147, 222] width 98 height 16
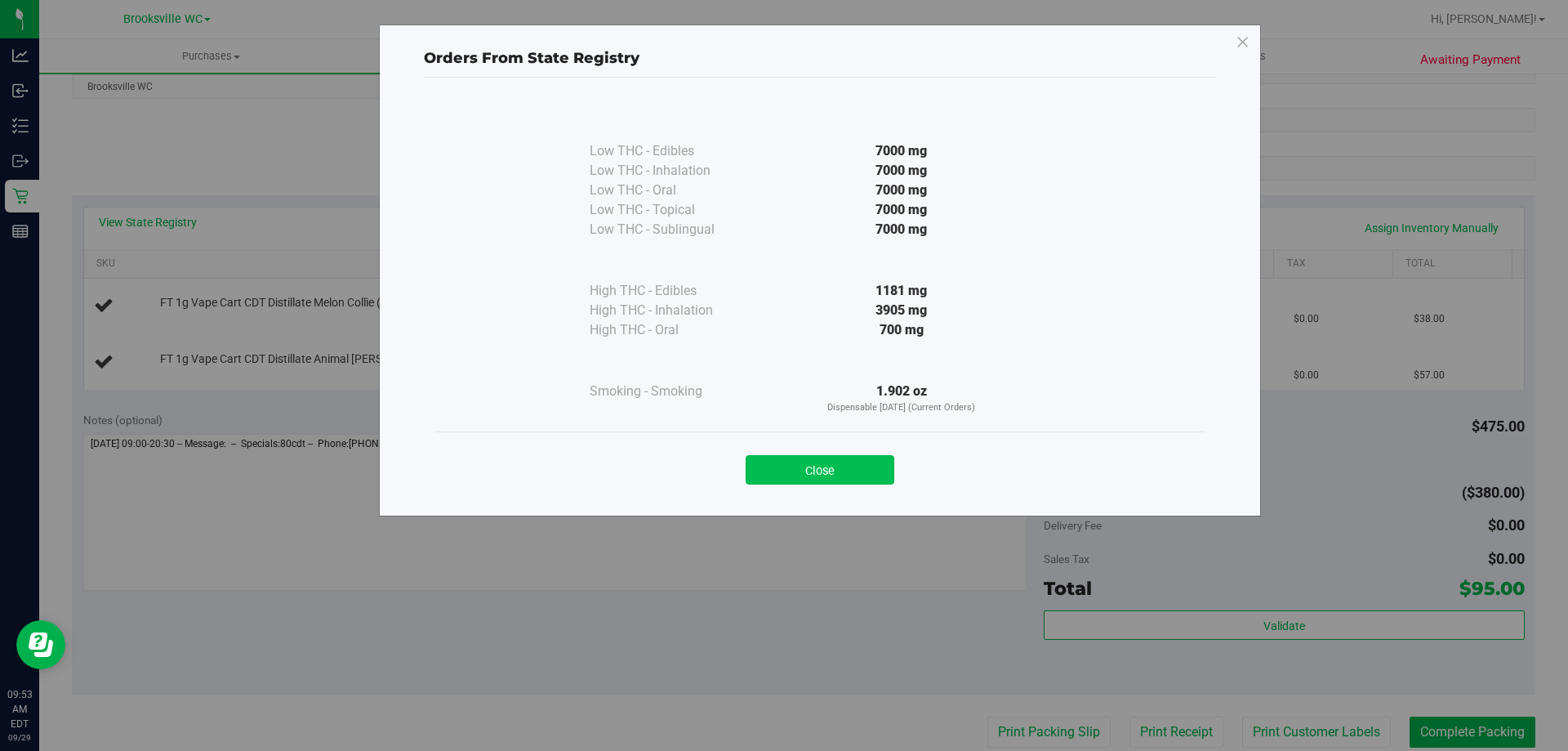
click at [849, 469] on button "Close" at bounding box center [820, 469] width 149 height 29
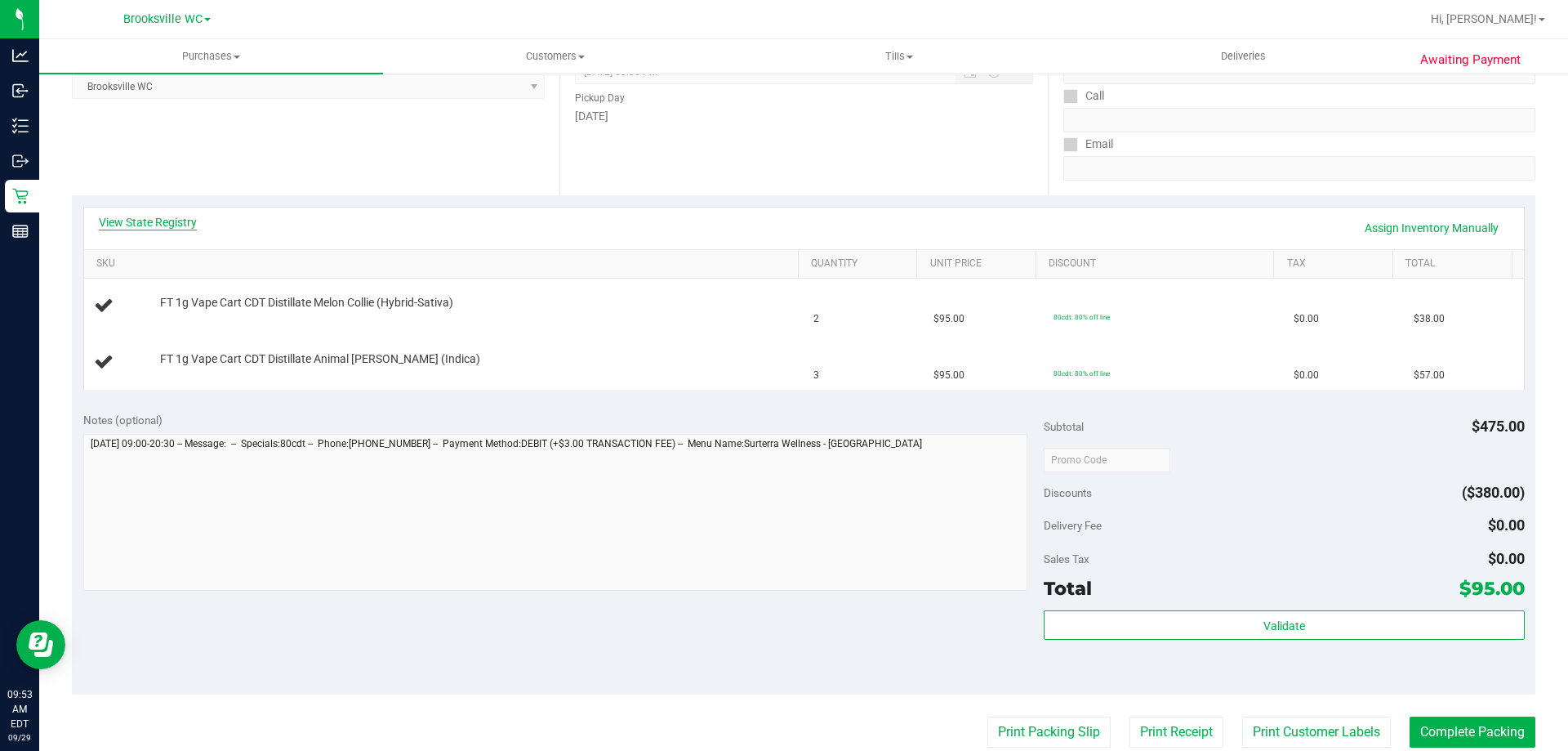
click at [186, 223] on link "View State Registry" at bounding box center [147, 222] width 98 height 16
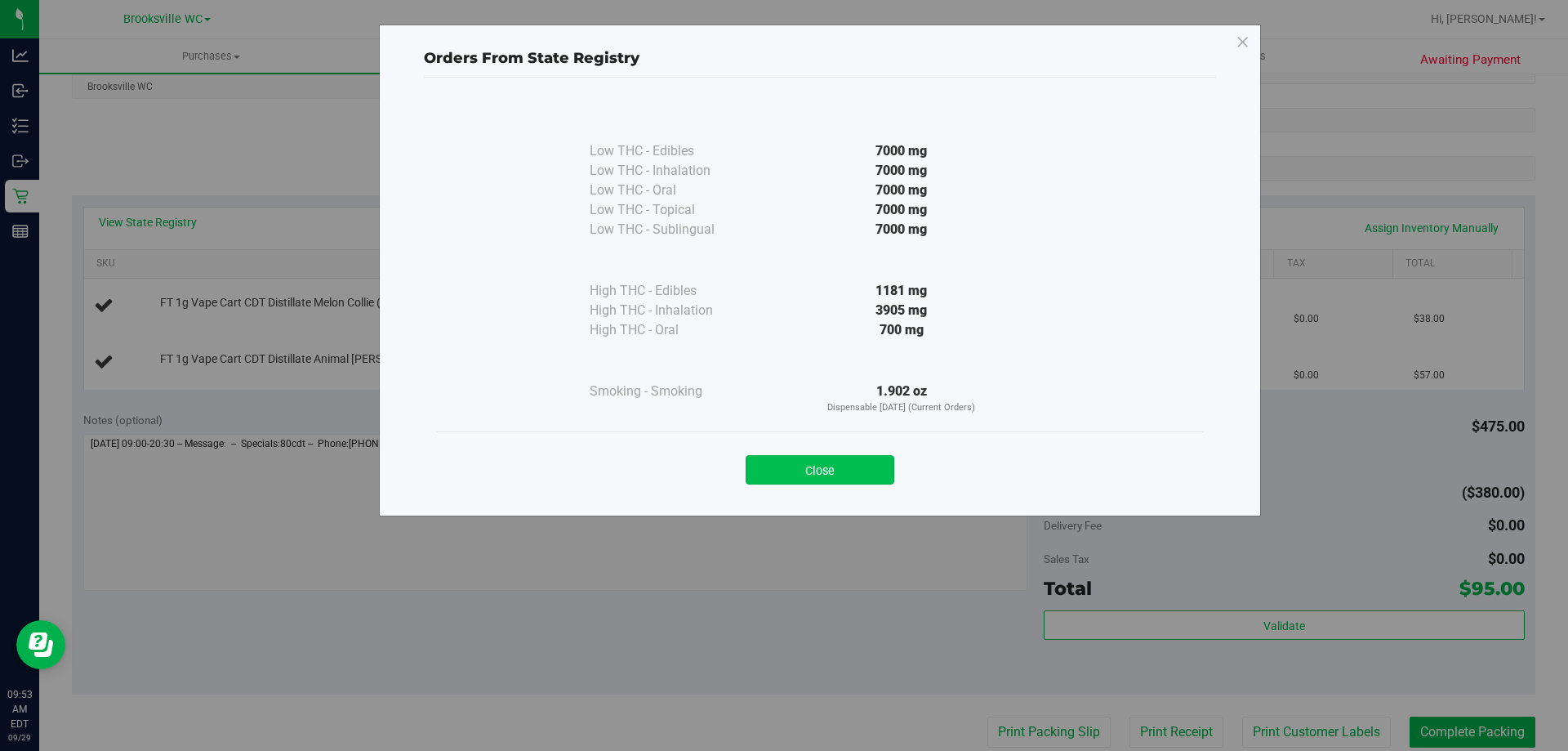
click at [796, 467] on button "Close" at bounding box center [820, 469] width 149 height 29
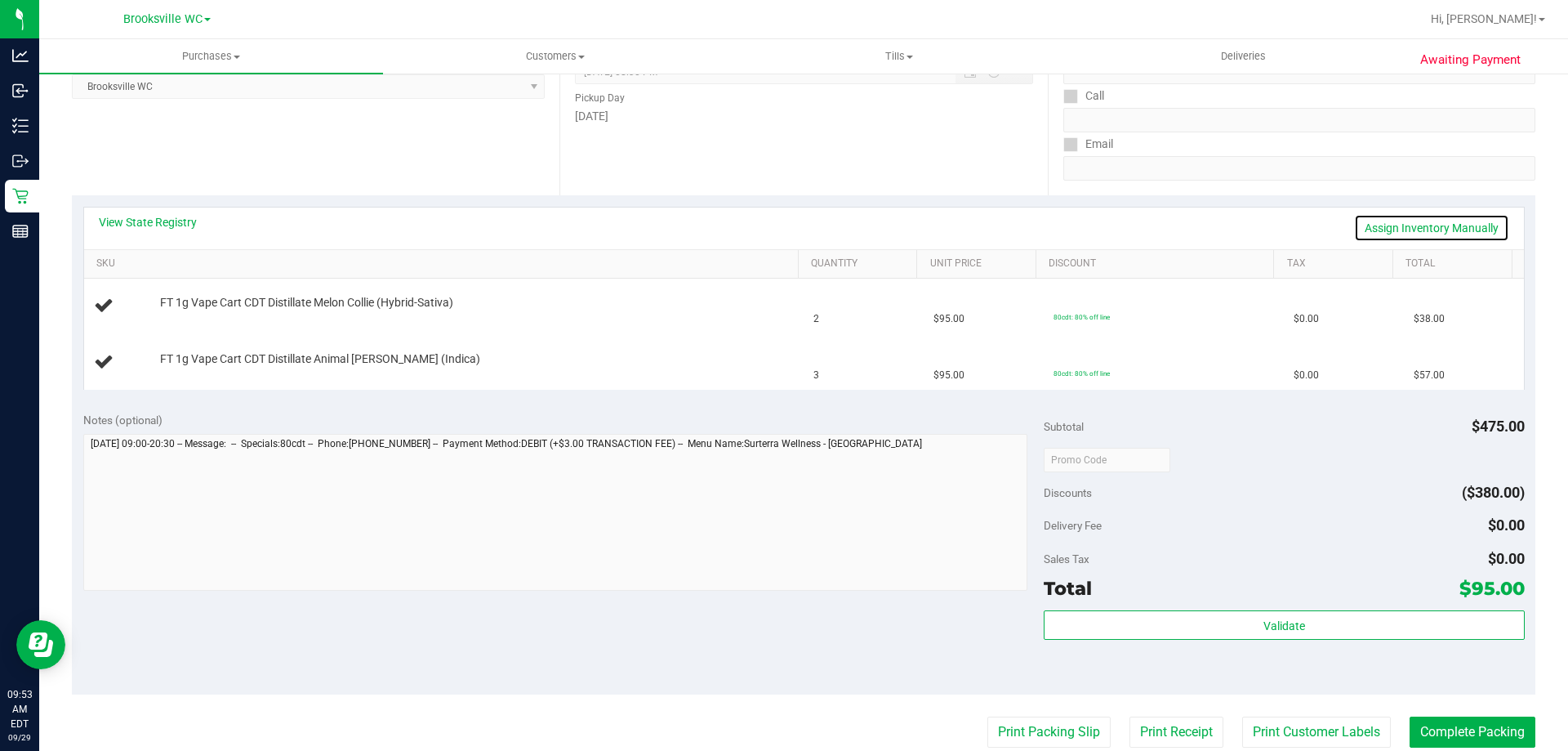
click at [1409, 223] on link "Assign Inventory Manually" at bounding box center [1432, 227] width 155 height 28
click at [204, 315] on link "Add Package" at bounding box center [189, 314] width 59 height 12
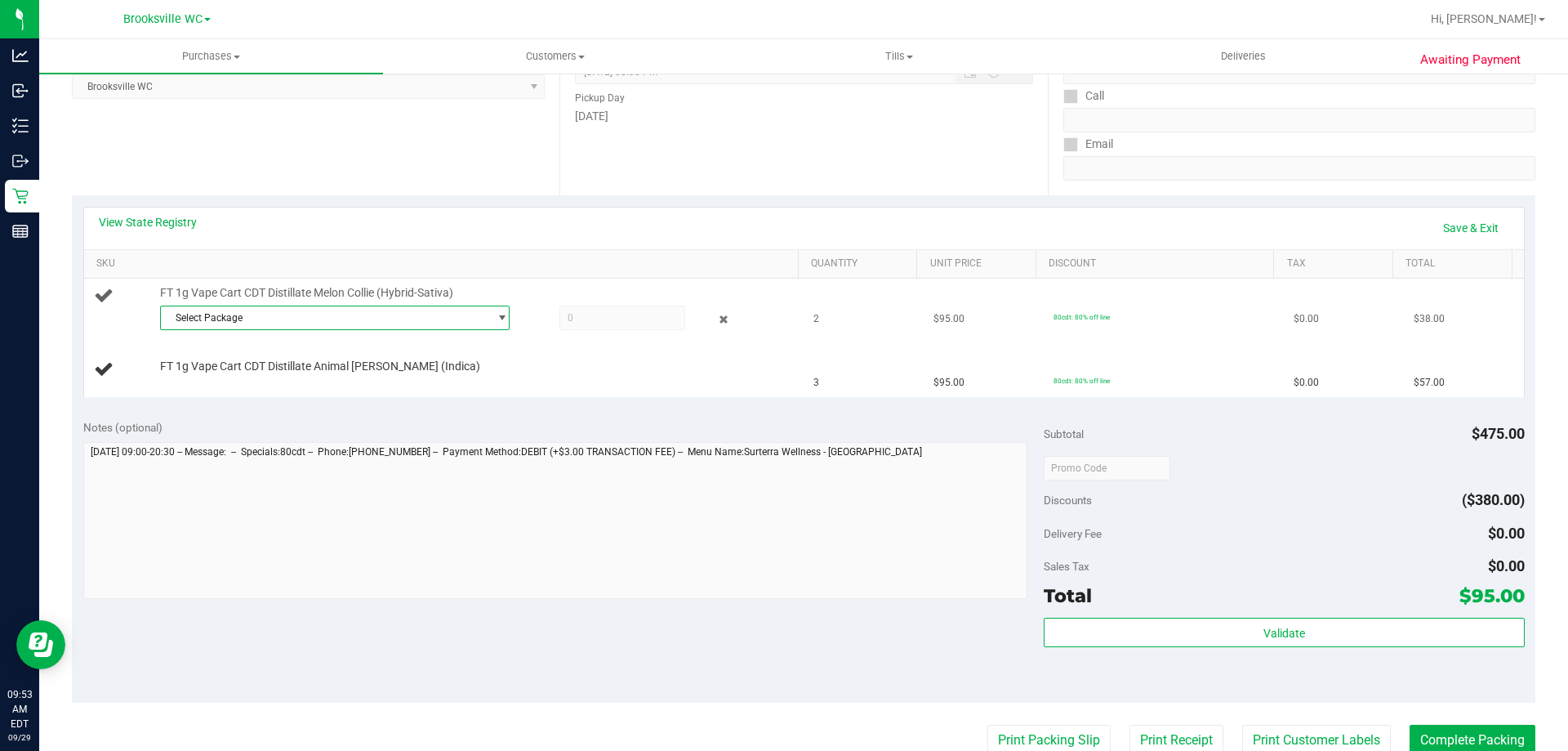
click at [307, 311] on span "Select Package" at bounding box center [324, 318] width 328 height 23
click at [596, 317] on span at bounding box center [622, 317] width 126 height 24
click at [431, 320] on span "Select Package" at bounding box center [324, 318] width 328 height 23
click at [439, 387] on span "( AUG25MEC01-0904 | orig: FLSRWGM-20250910-1061 )" at bounding box center [388, 385] width 249 height 12
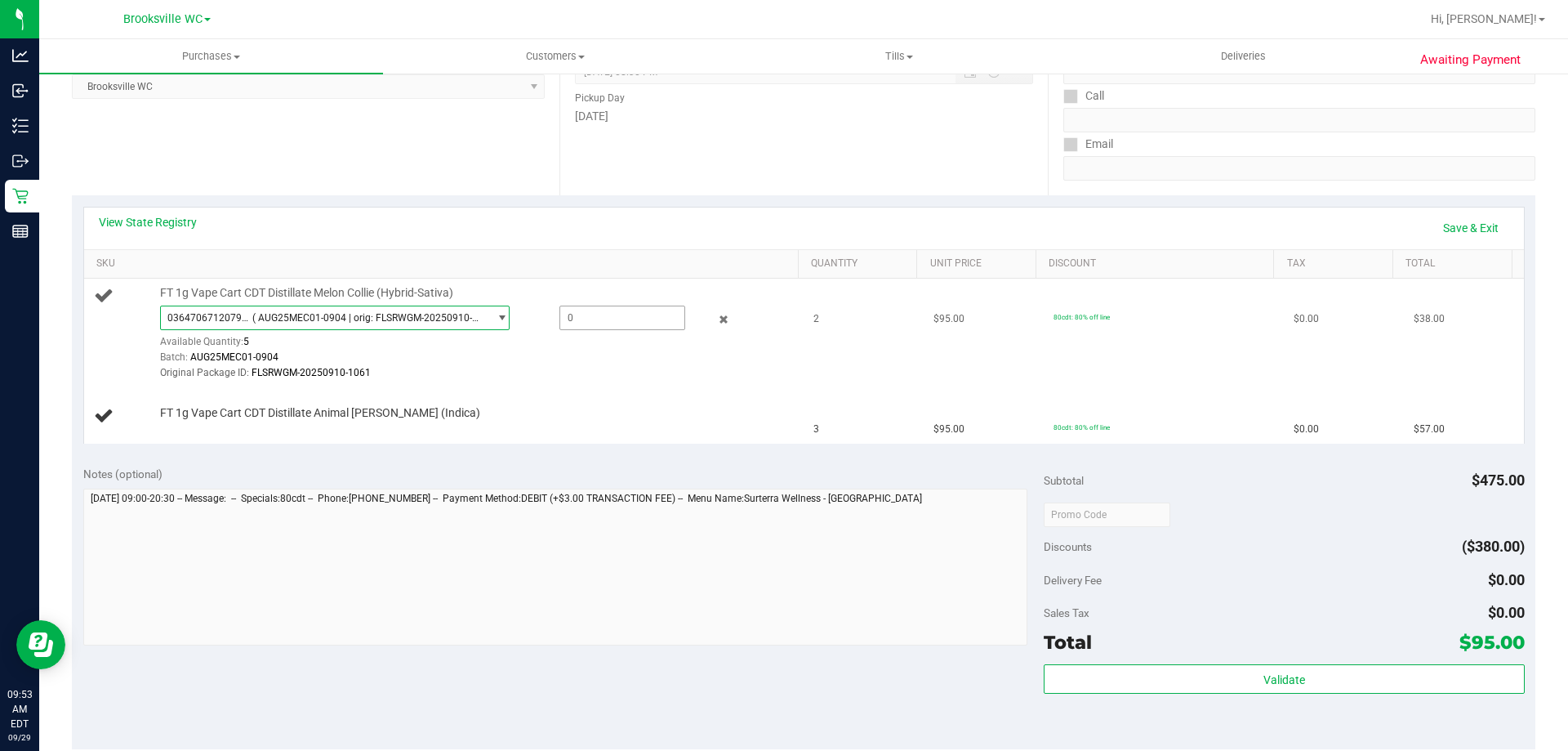
click at [610, 322] on span at bounding box center [622, 317] width 126 height 24
type input "2"
type input "2.0000"
click at [569, 388] on td "FT 1g Vape Cart CDT Distillate Melon Collie (Hybrid-Sativa) 0364706712079462 ( …" at bounding box center [444, 334] width 721 height 110
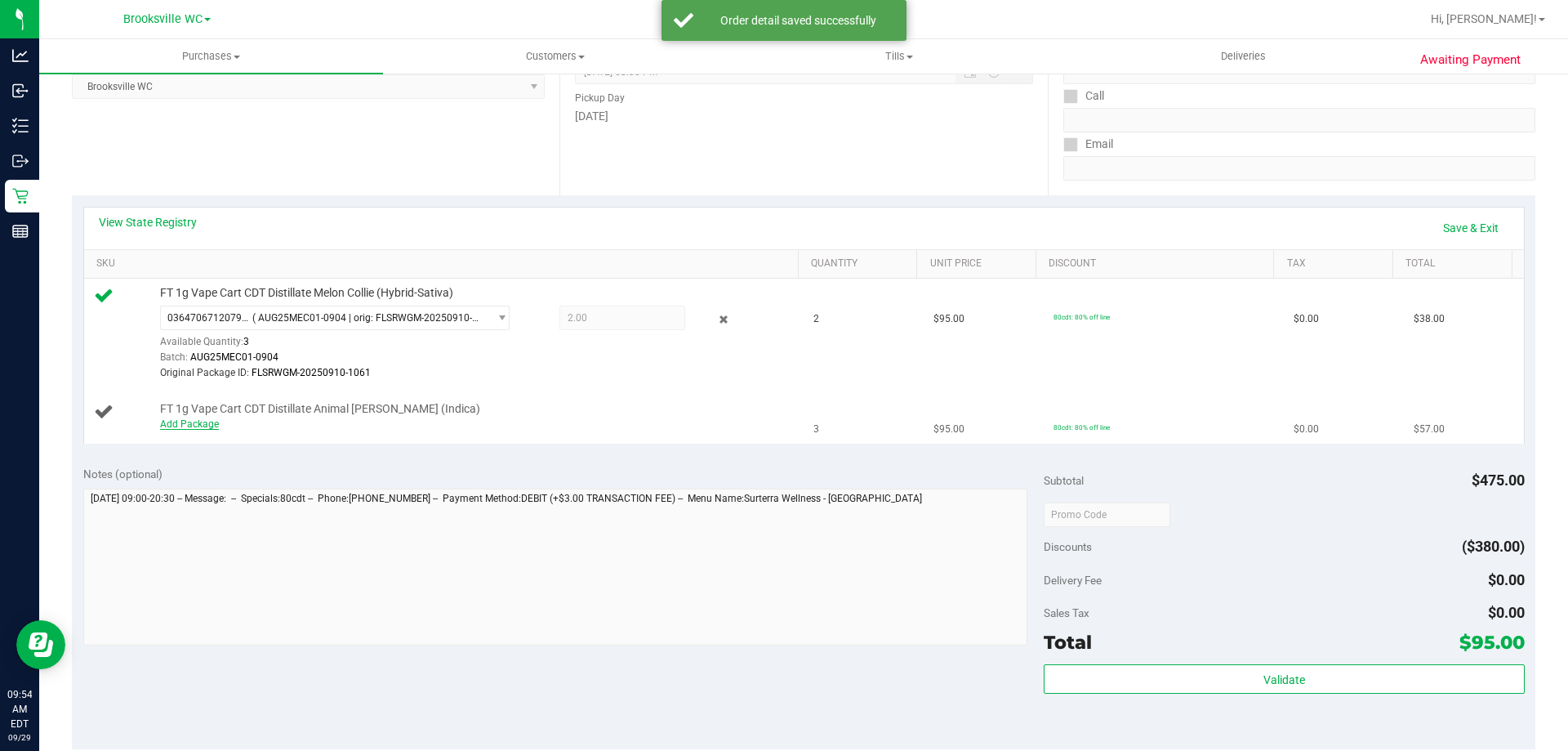
click at [211, 424] on link "Add Package" at bounding box center [189, 424] width 59 height 12
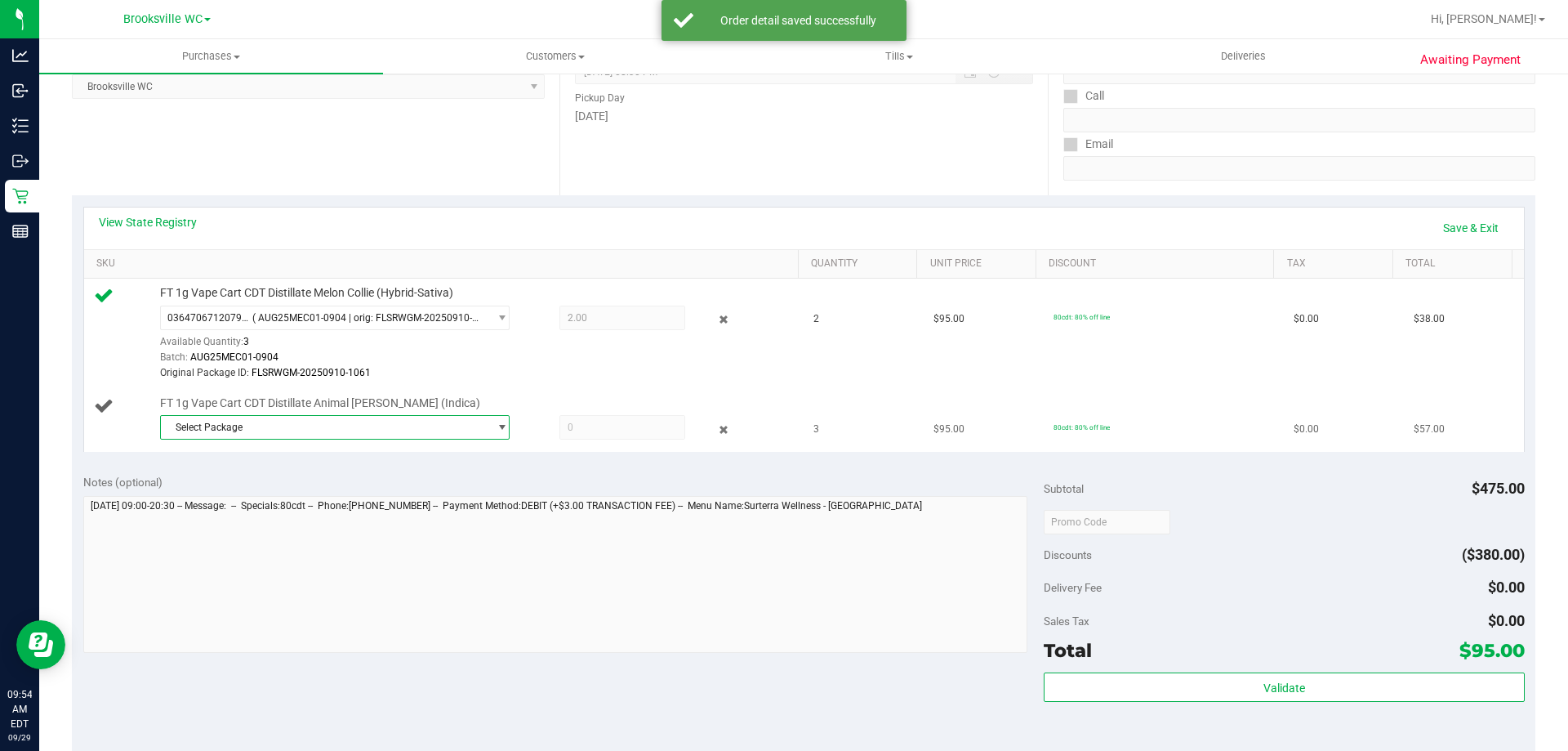
click at [331, 424] on span "Select Package" at bounding box center [324, 428] width 328 height 23
click at [385, 490] on span "( AUG25AML02-0826 | orig: FLSRWGM-20250902-733 )" at bounding box center [385, 496] width 242 height 12
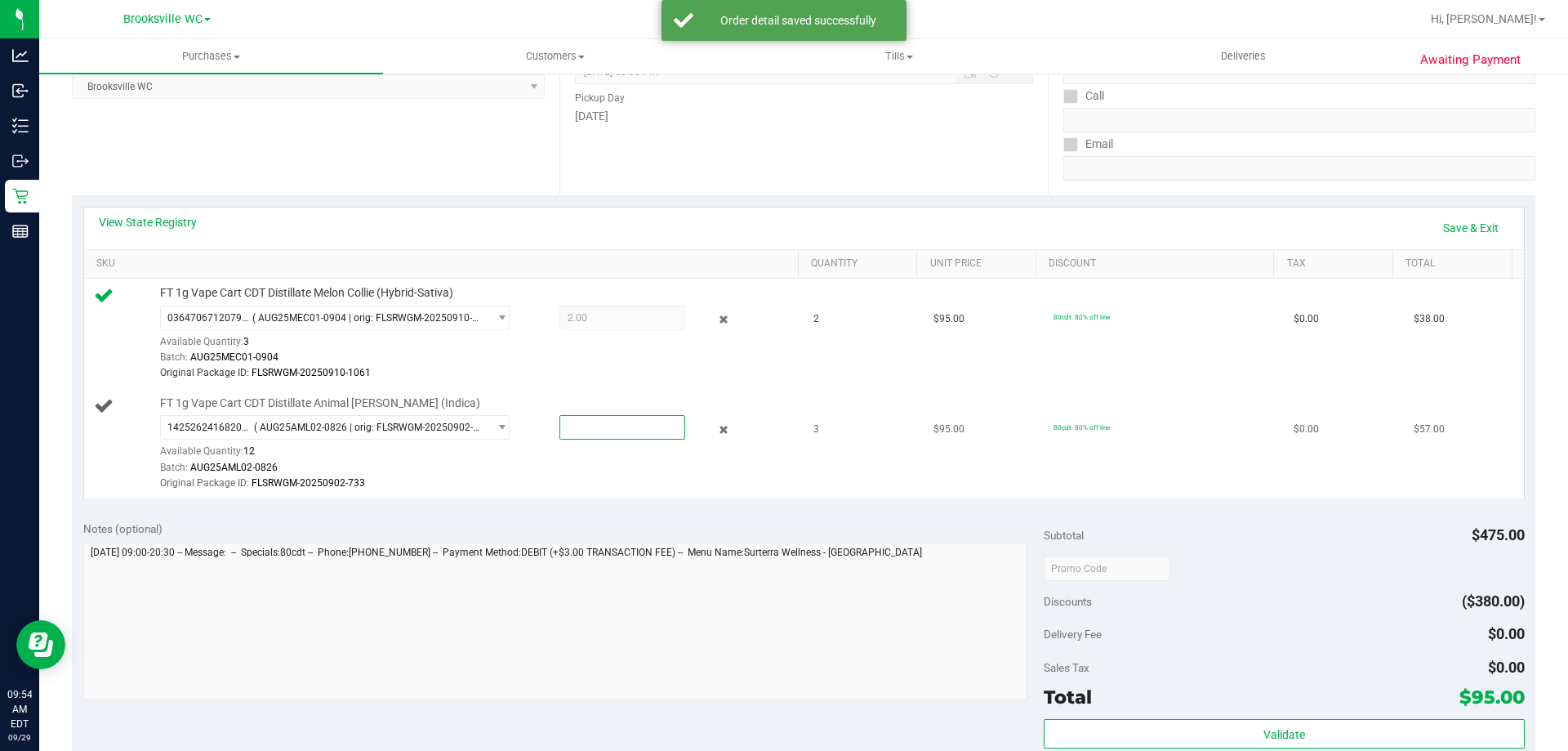
click at [595, 432] on span at bounding box center [622, 427] width 126 height 24
type input "3"
type input "3.0000"
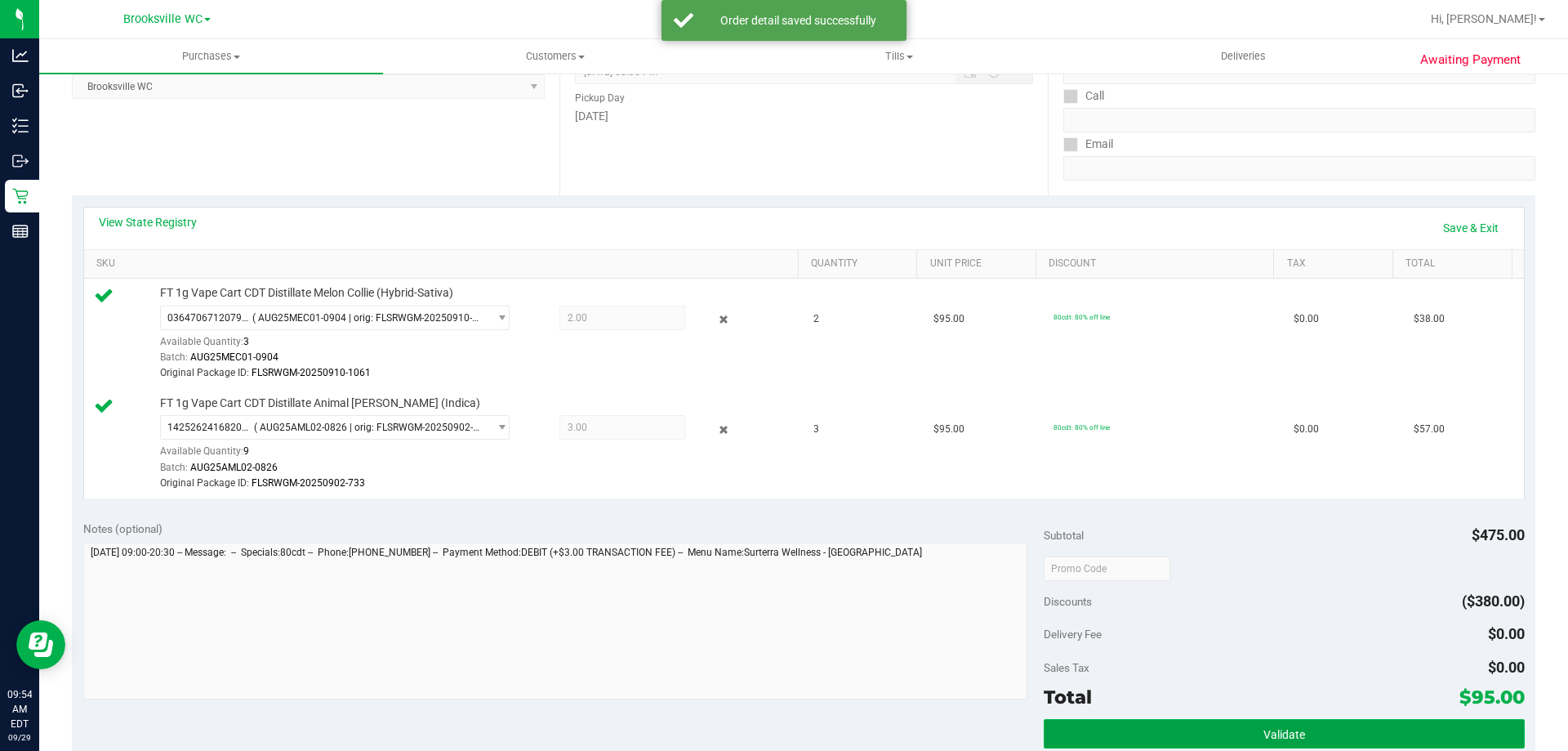
click at [1224, 724] on button "Validate" at bounding box center [1284, 734] width 480 height 29
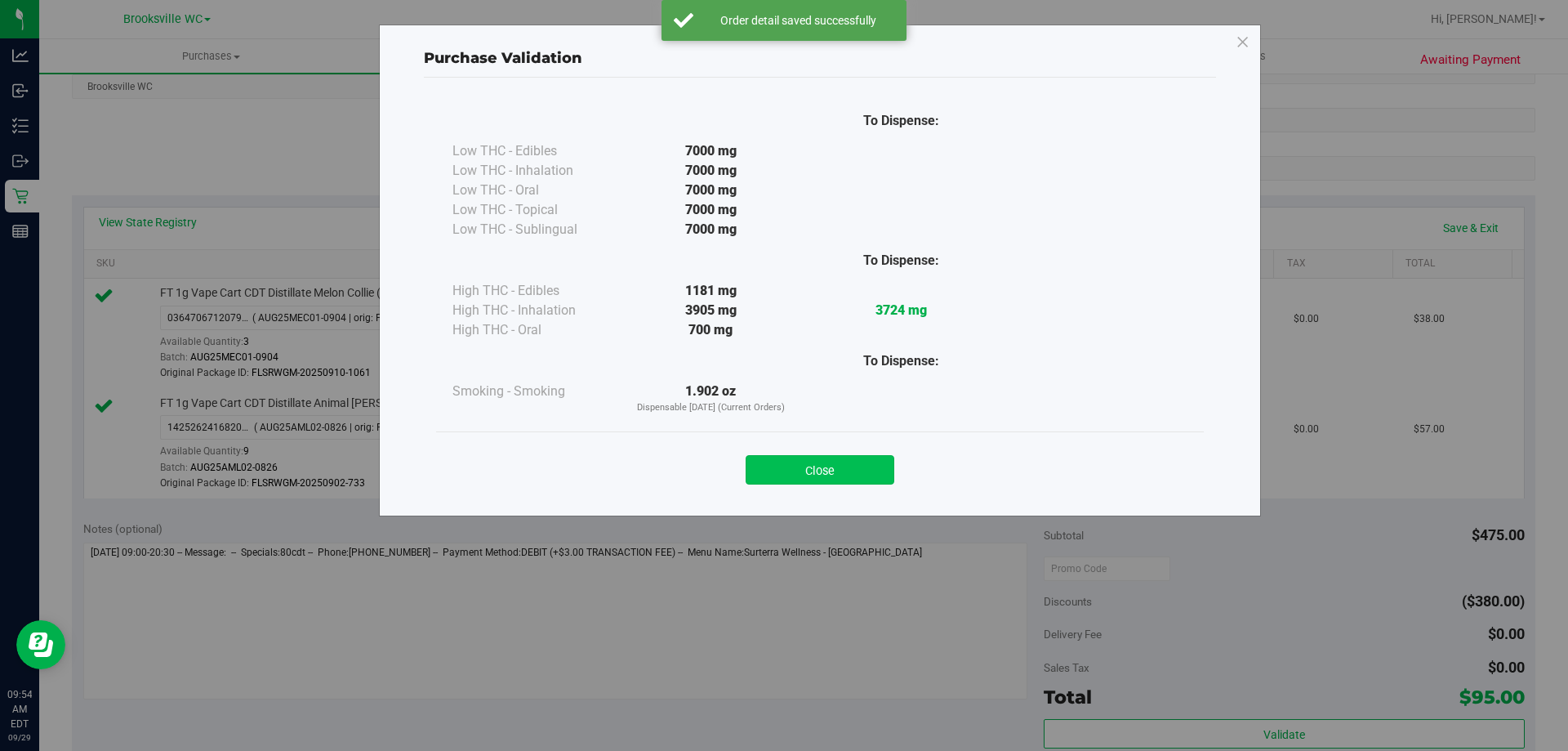
click at [833, 470] on button "Close" at bounding box center [820, 469] width 149 height 29
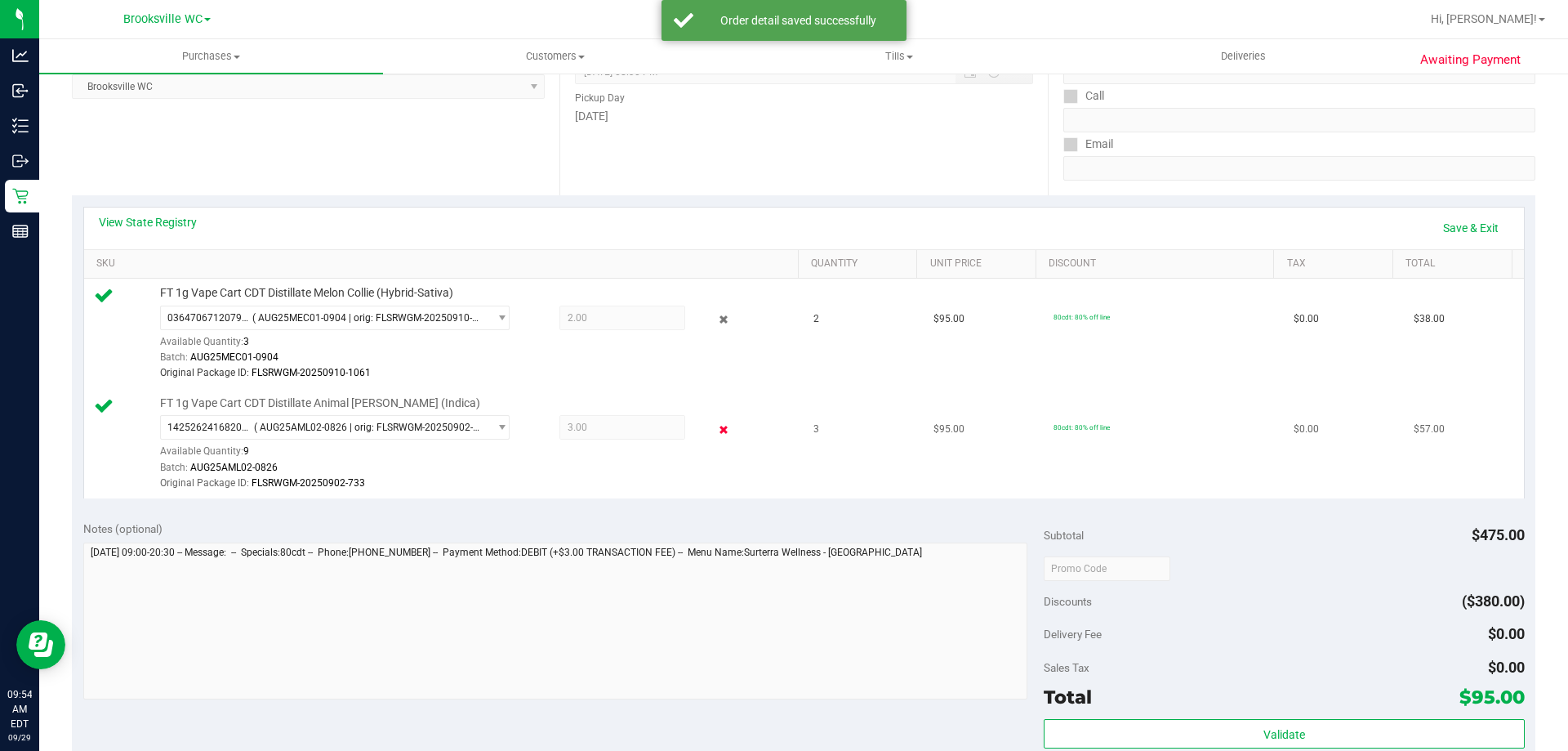
click at [716, 425] on icon at bounding box center [725, 429] width 17 height 18
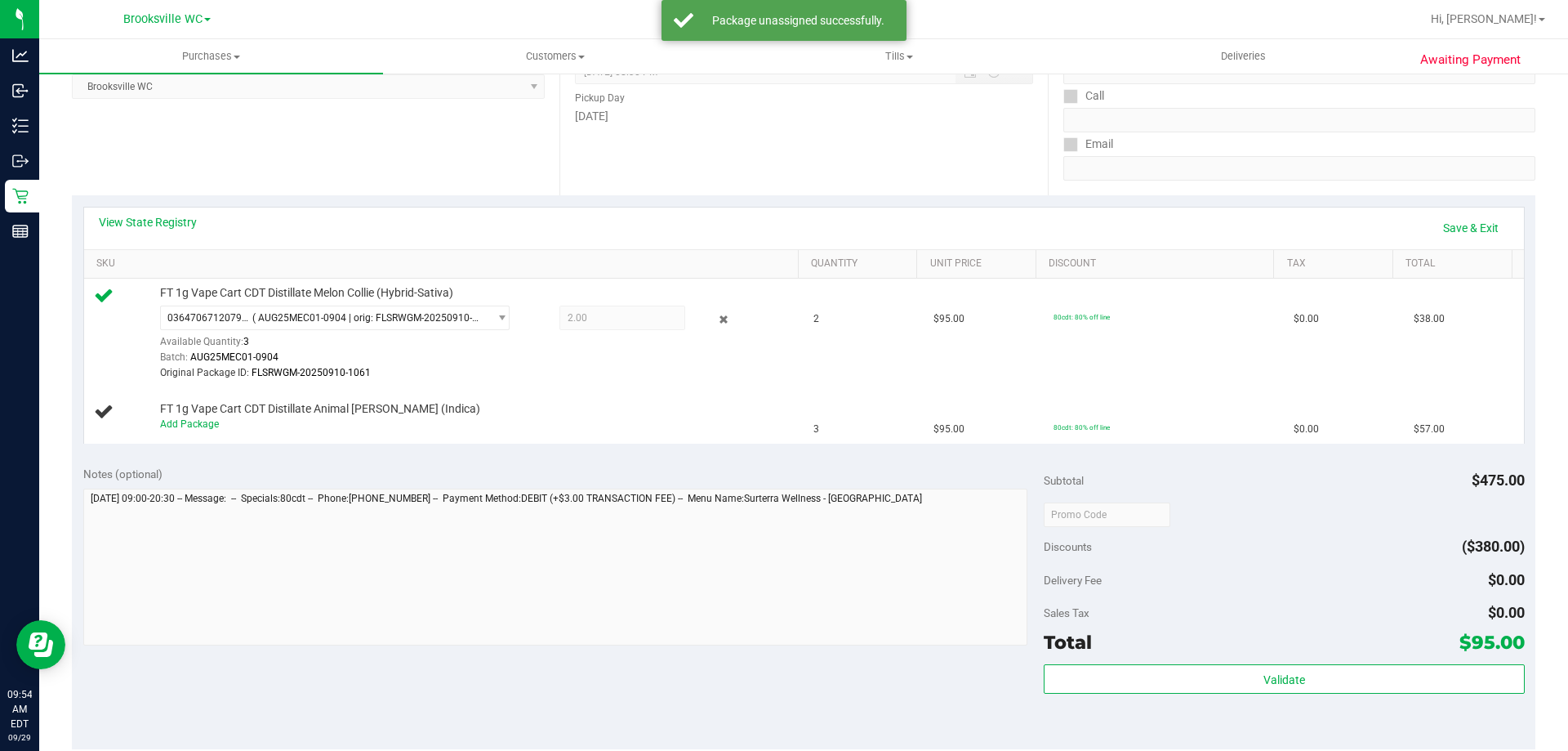
click at [716, 318] on icon at bounding box center [725, 319] width 17 height 18
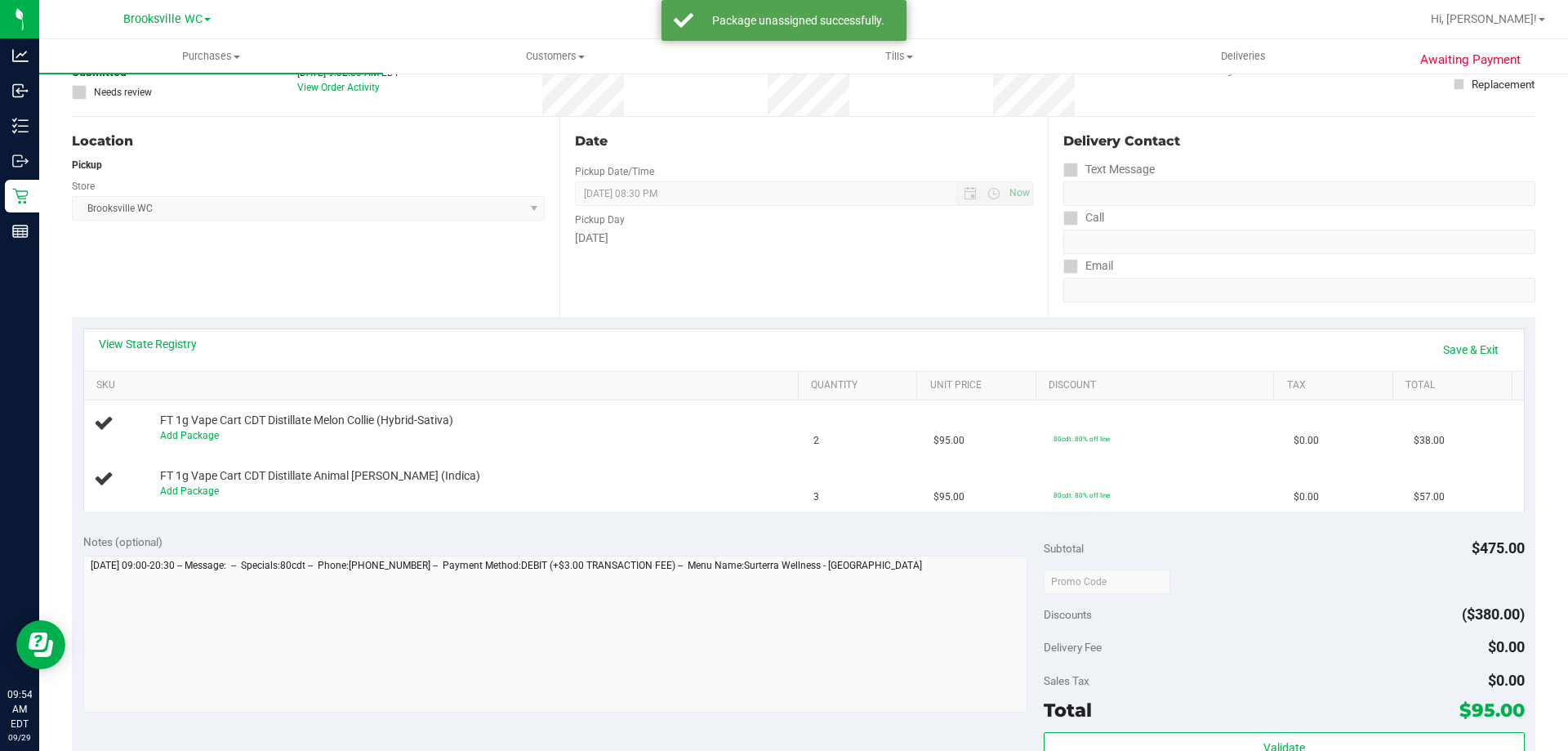
scroll to position [0, 0]
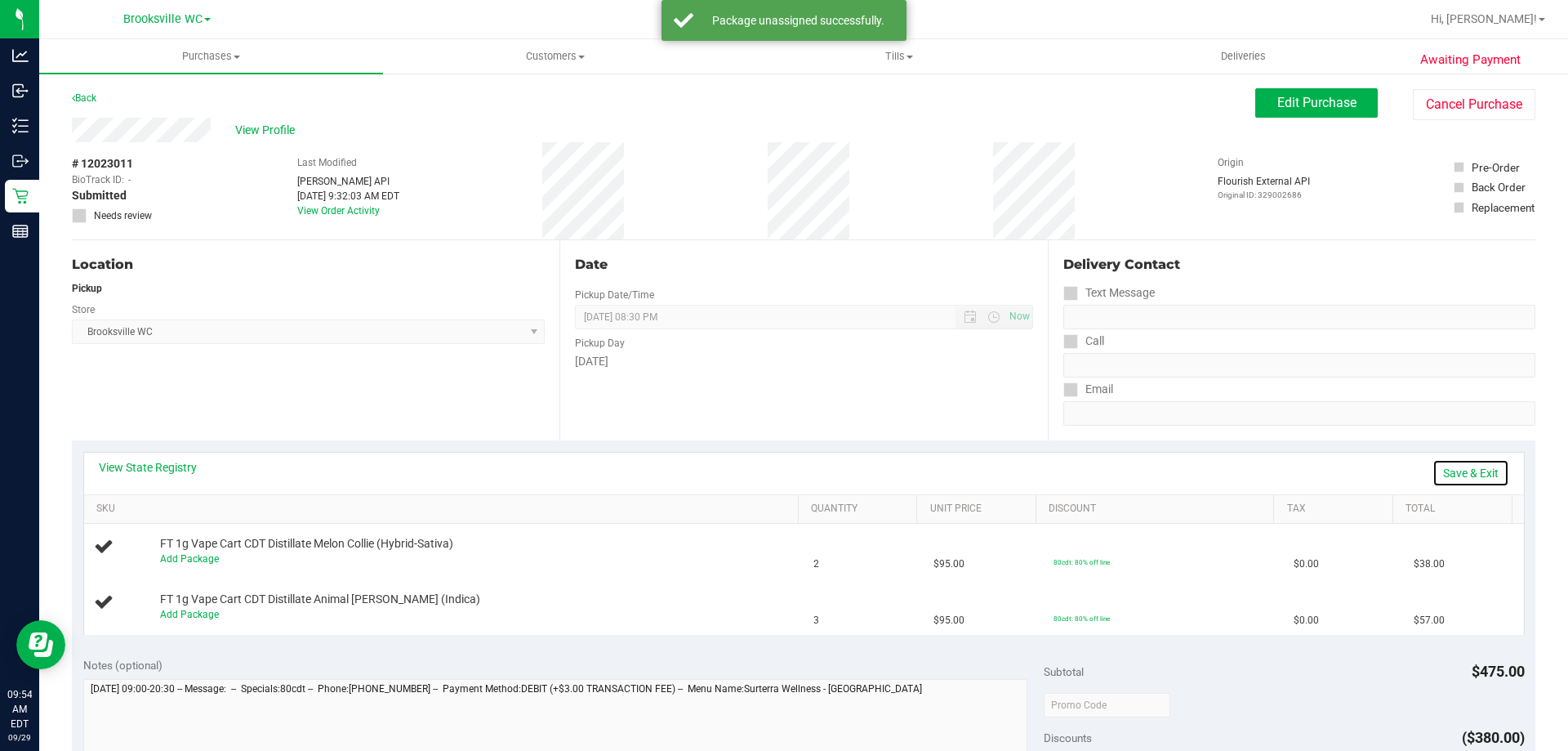
click at [1464, 470] on link "Save & Exit" at bounding box center [1470, 472] width 76 height 28
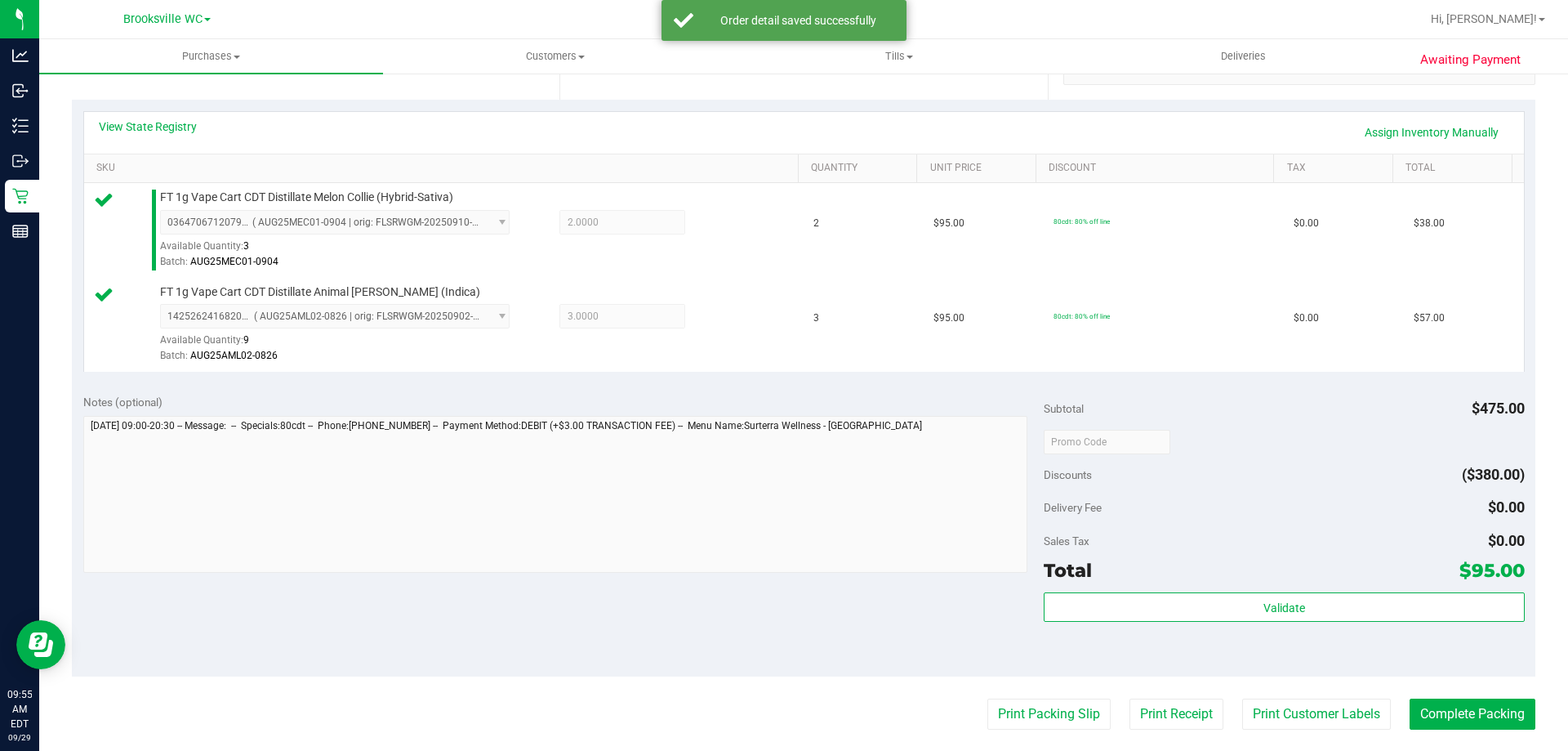
scroll to position [491, 0]
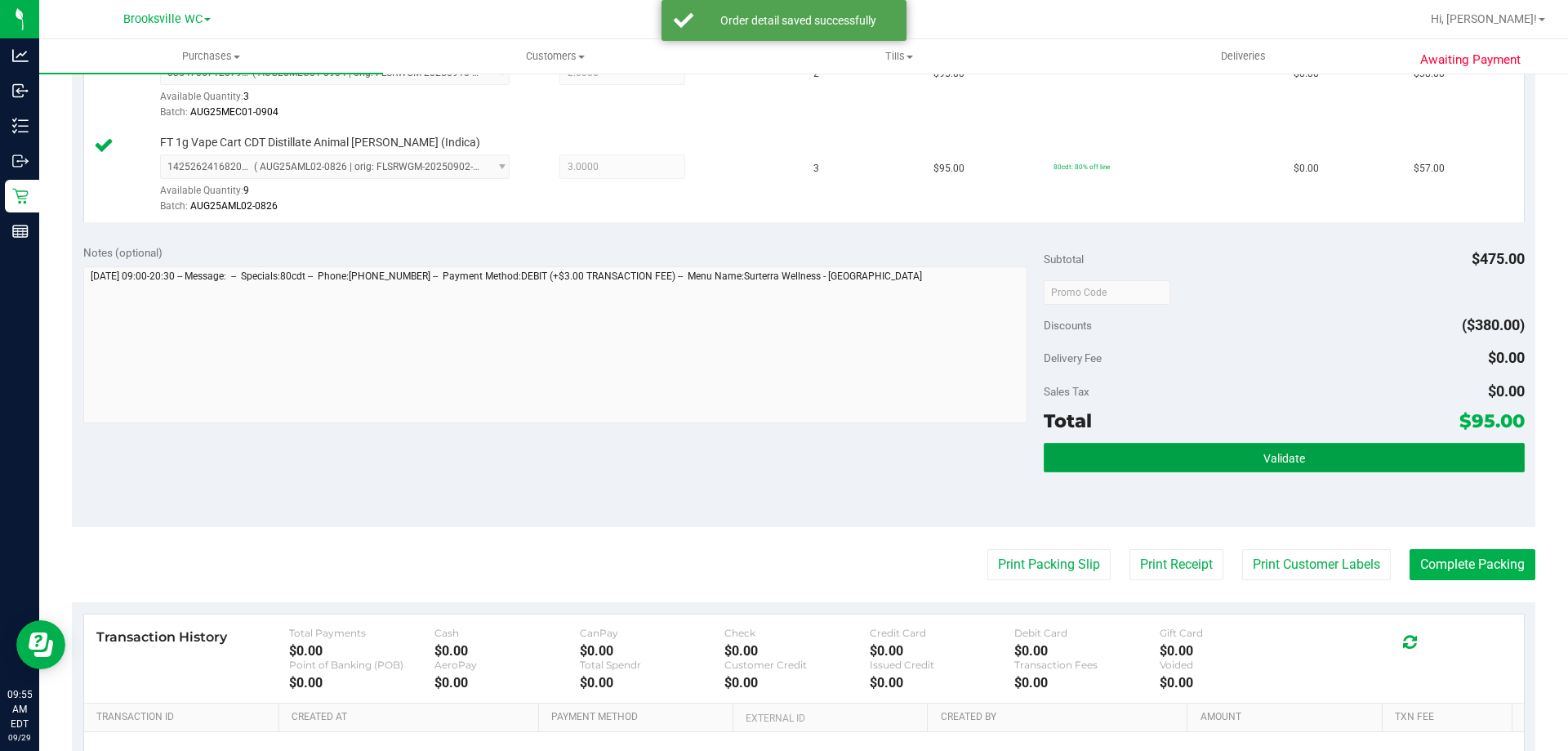
click at [1223, 466] on button "Validate" at bounding box center [1284, 458] width 480 height 29
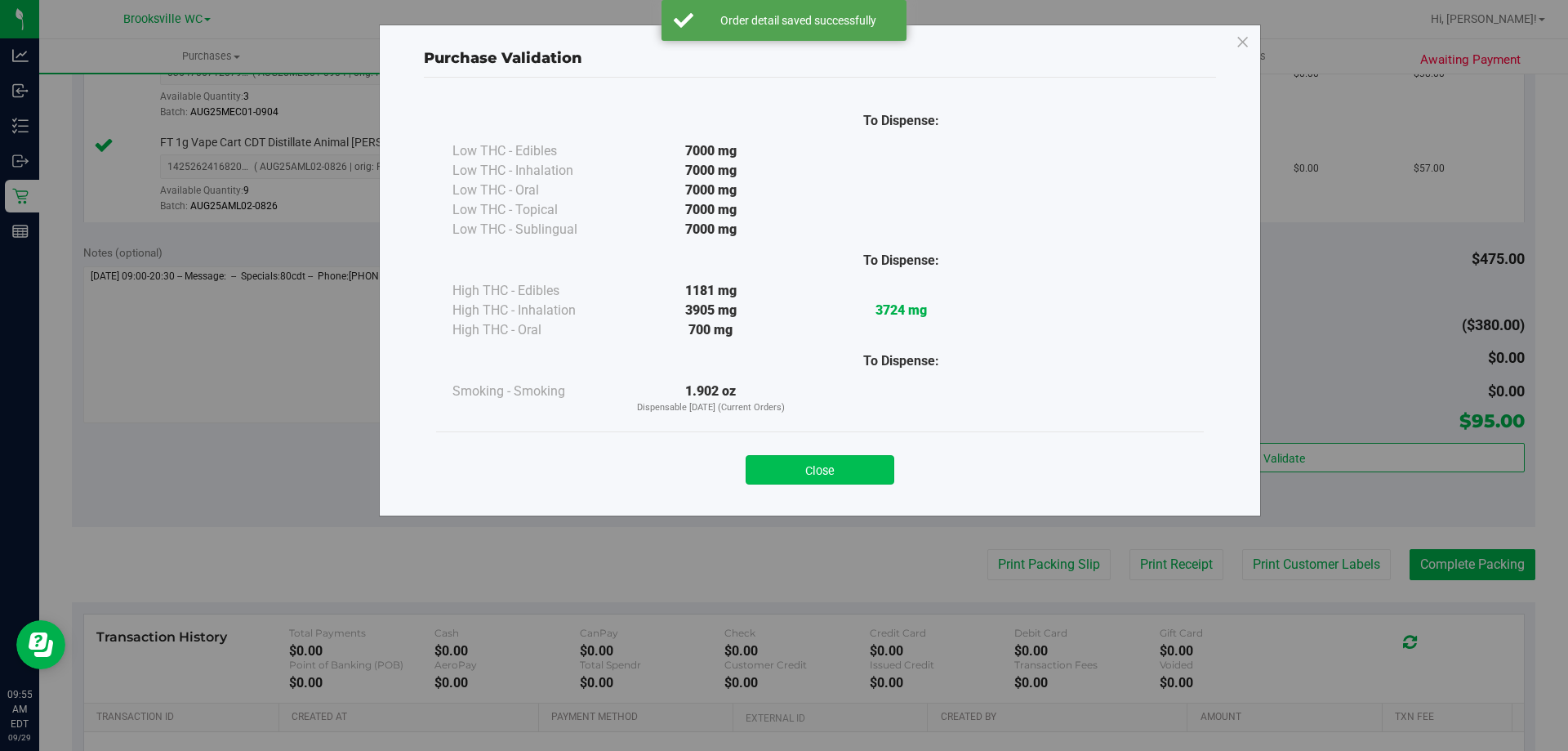
click at [842, 460] on button "Close" at bounding box center [820, 469] width 149 height 29
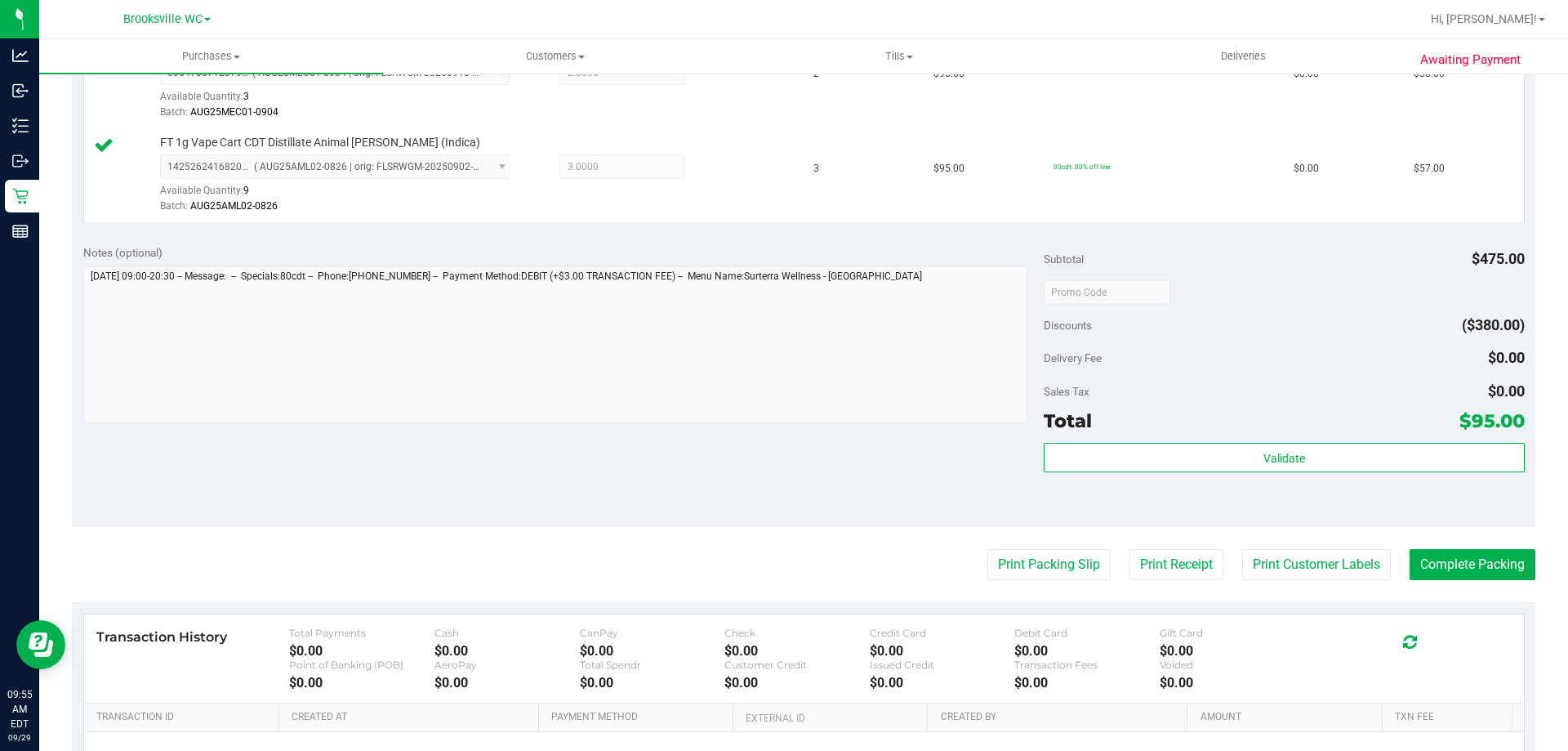
click at [994, 548] on purchase-details "Back Edit Purchase Cancel Purchase View Profile # 12023011 BioTrack ID: - Submi…" at bounding box center [803, 253] width 1464 height 1309
click at [1006, 555] on button "Print Packing Slip" at bounding box center [1049, 564] width 123 height 31
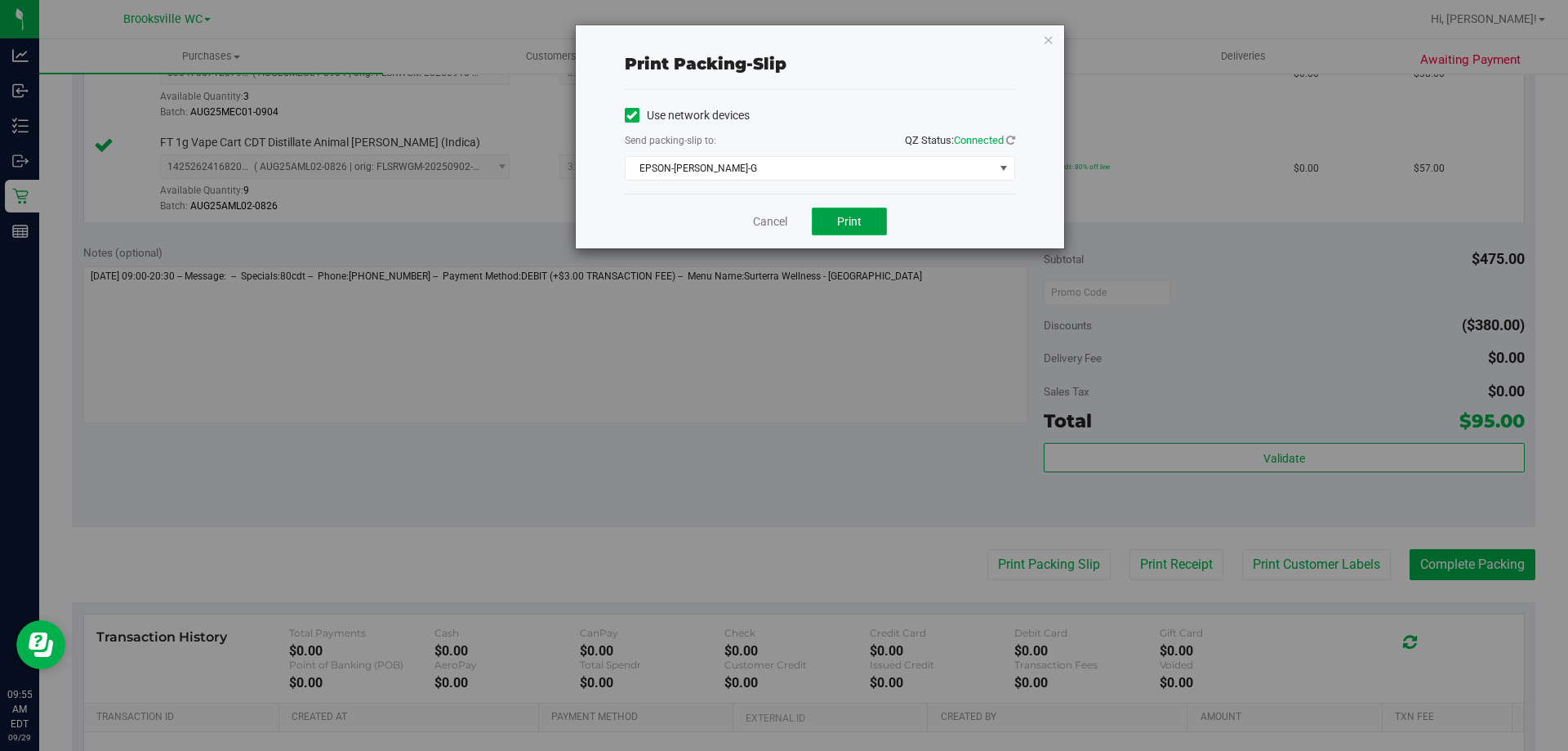
click at [859, 229] on button "Print" at bounding box center [849, 221] width 75 height 28
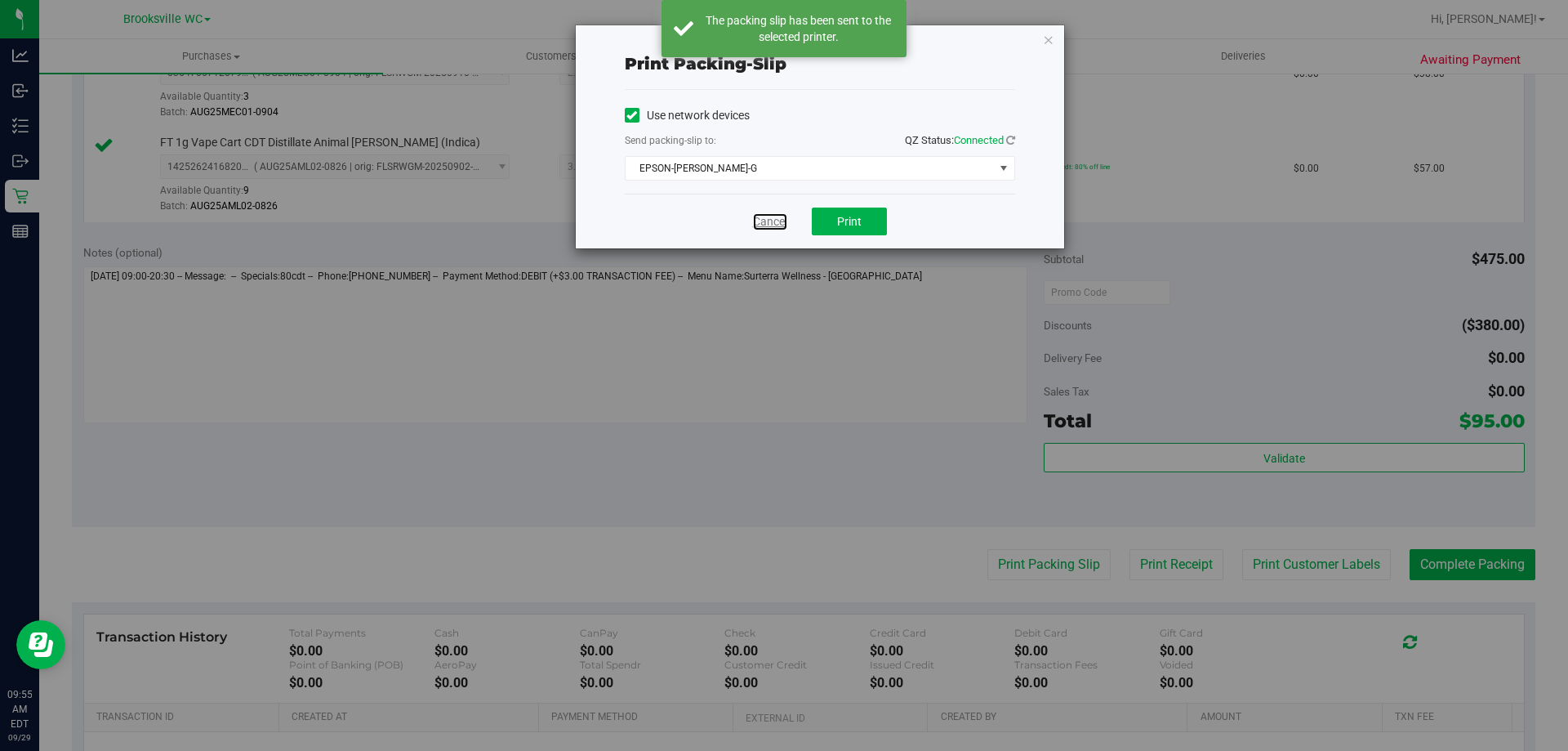
click at [783, 223] on link "Cancel" at bounding box center [769, 222] width 34 height 17
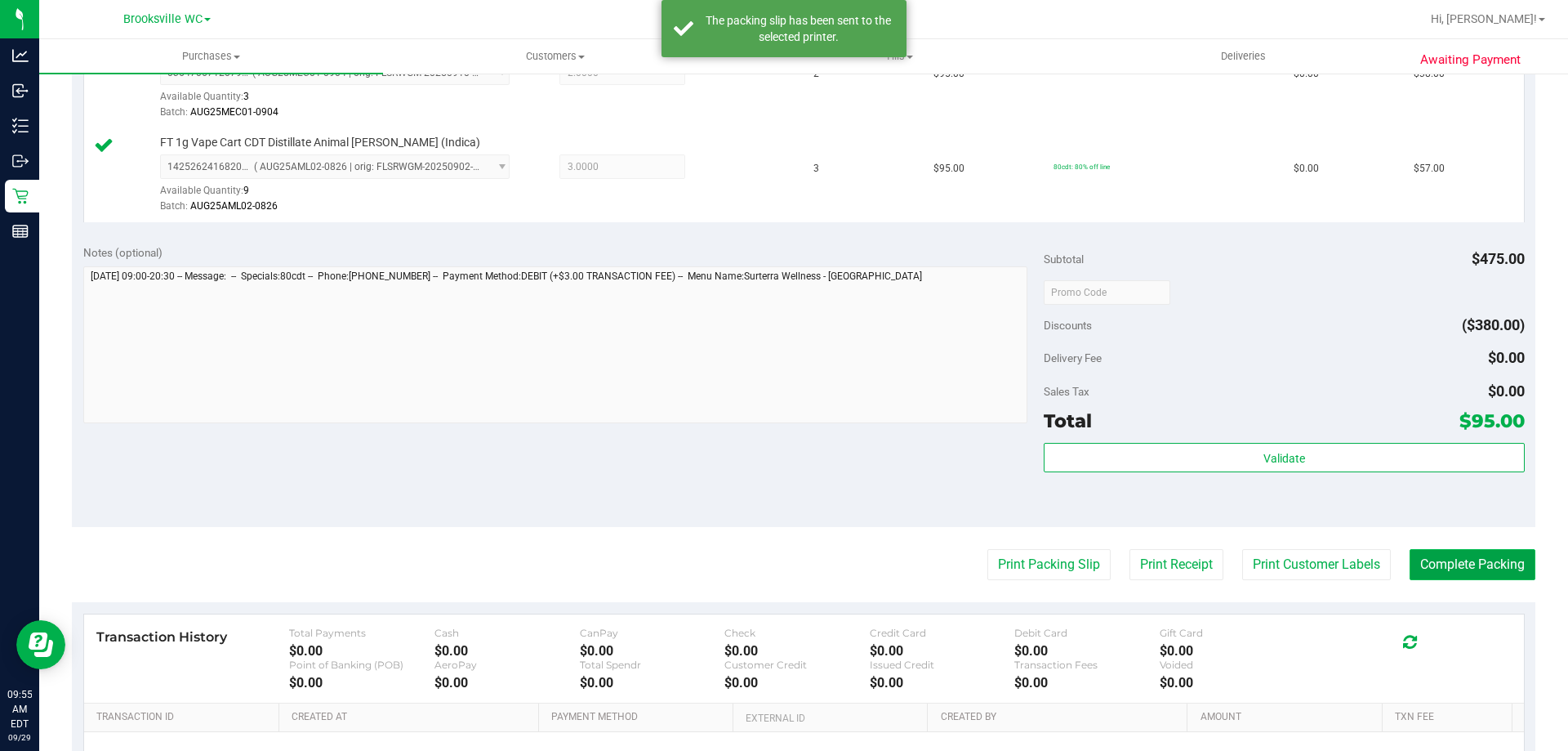
click at [1480, 558] on button "Complete Packing" at bounding box center [1472, 564] width 126 height 31
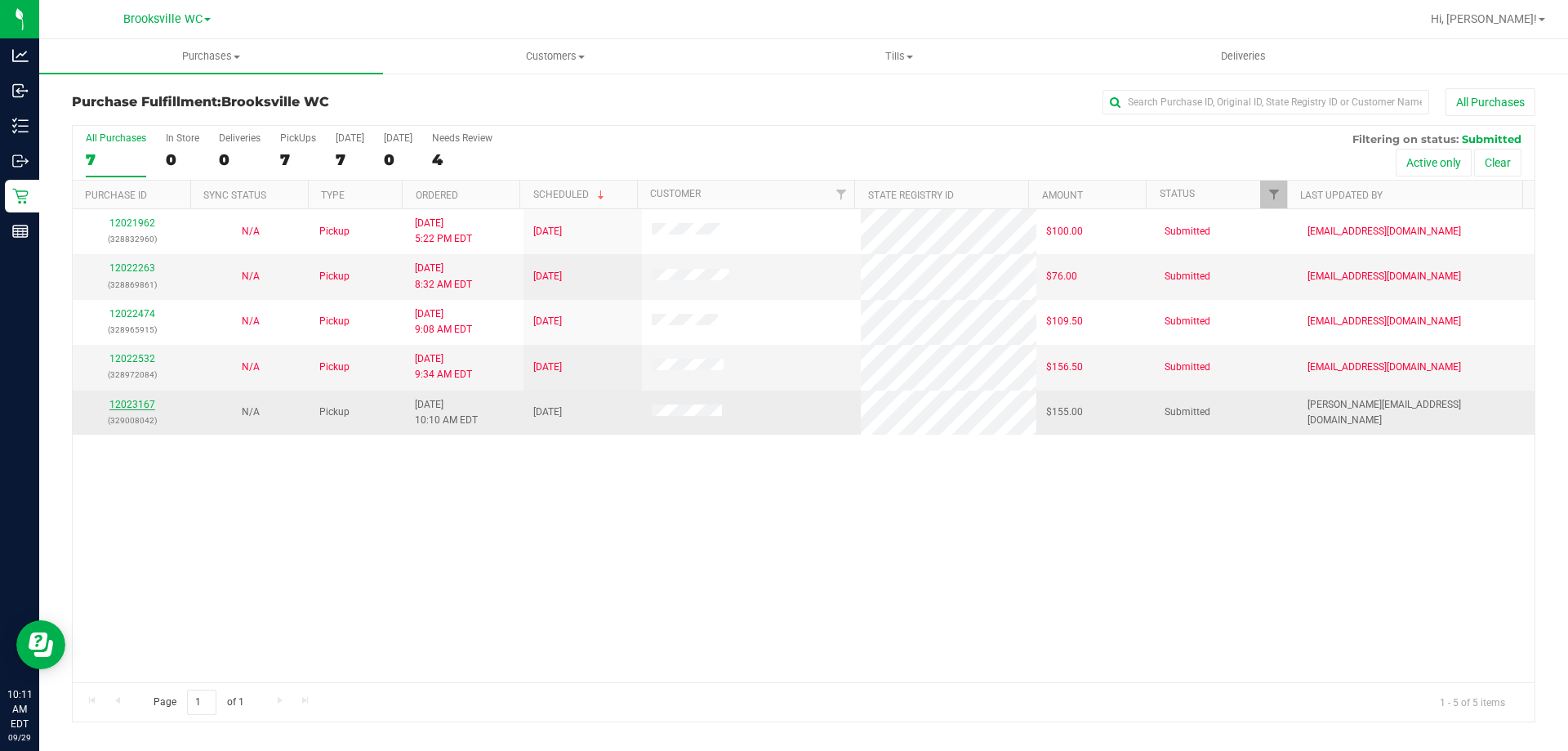
click at [140, 404] on link "12023167" at bounding box center [132, 405] width 45 height 12
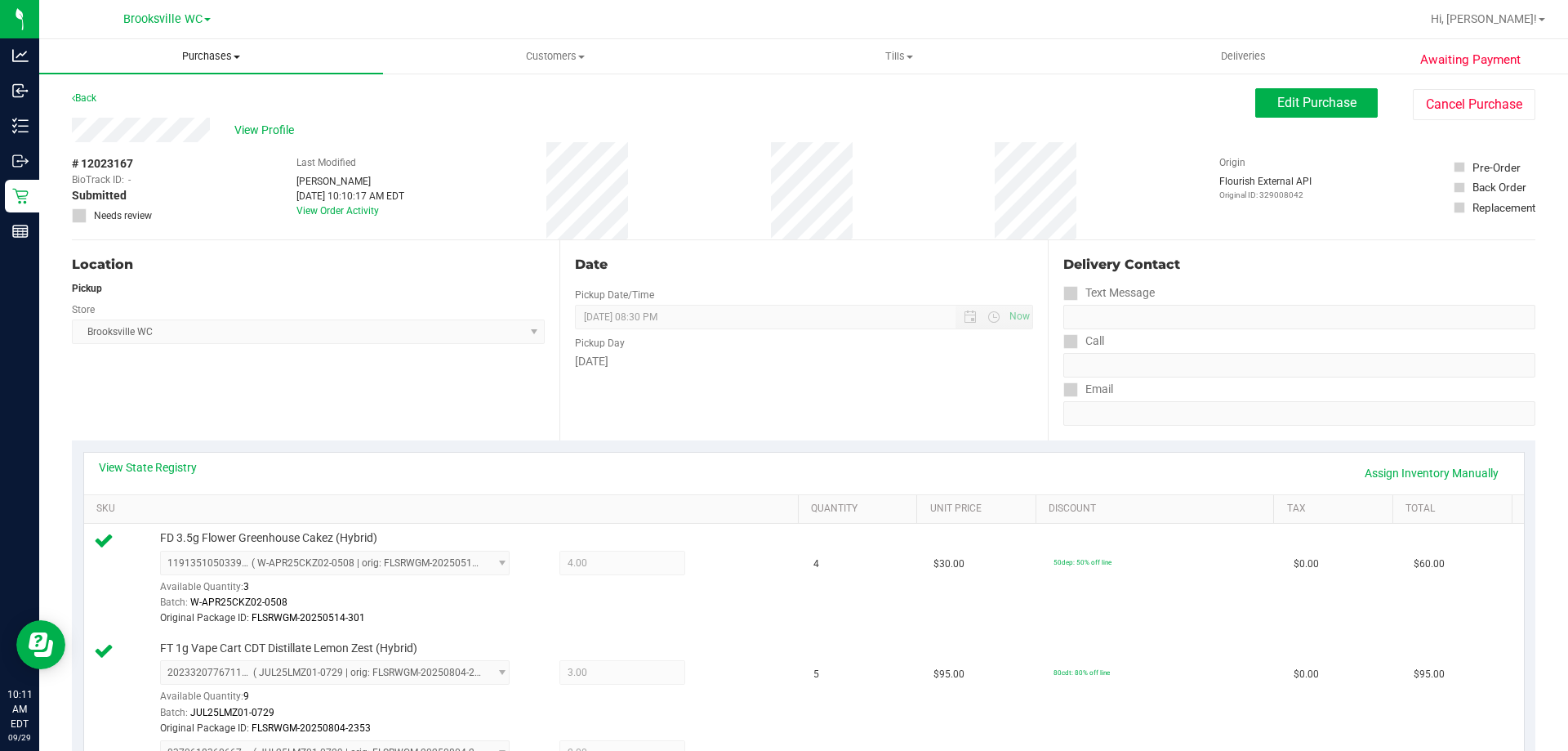
click at [199, 64] on uib-tab-heading "Purchases Summary of purchases Fulfillment All purchases" at bounding box center [211, 56] width 343 height 34
